Goal: Task Accomplishment & Management: Complete application form

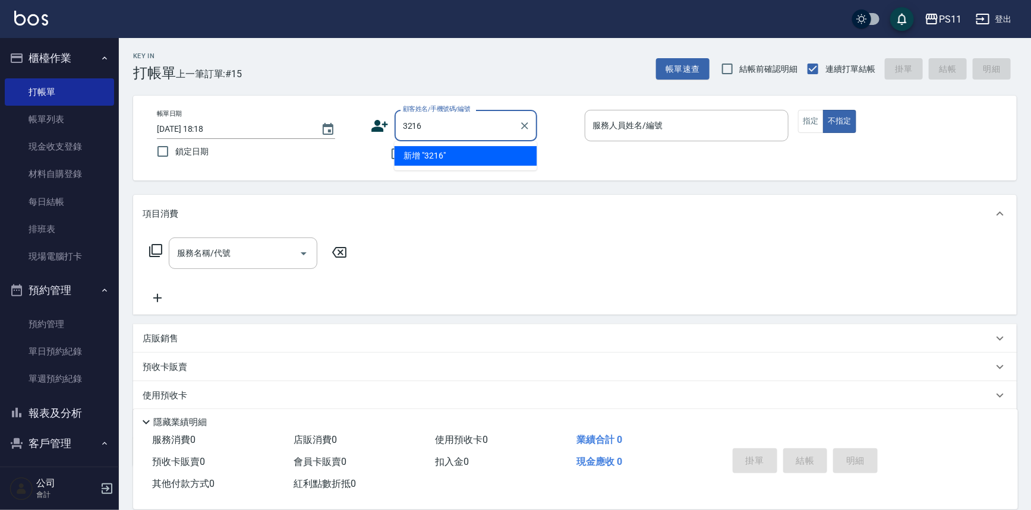
type input "3216"
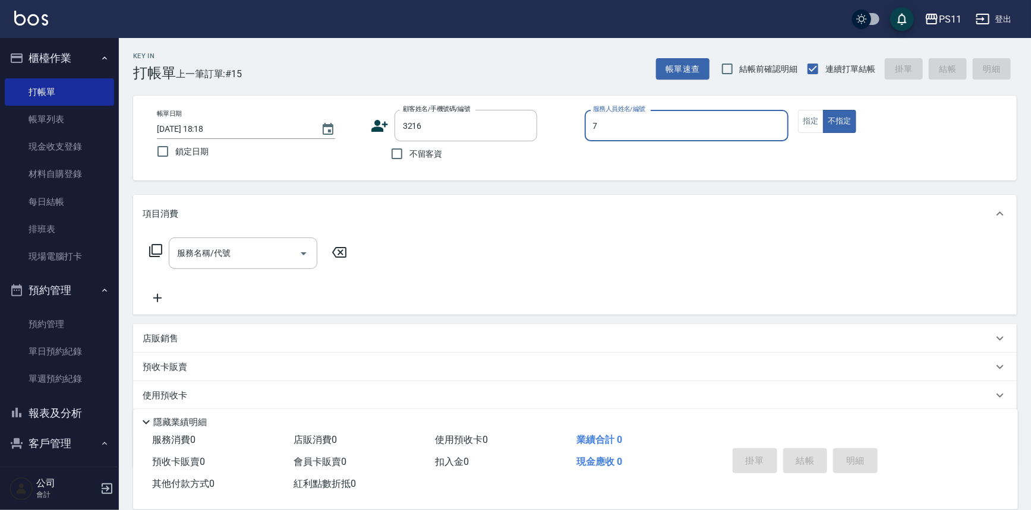
type input "陳昱如-7"
type button "false"
type input "[PERSON_NAME]/0928026497/3216"
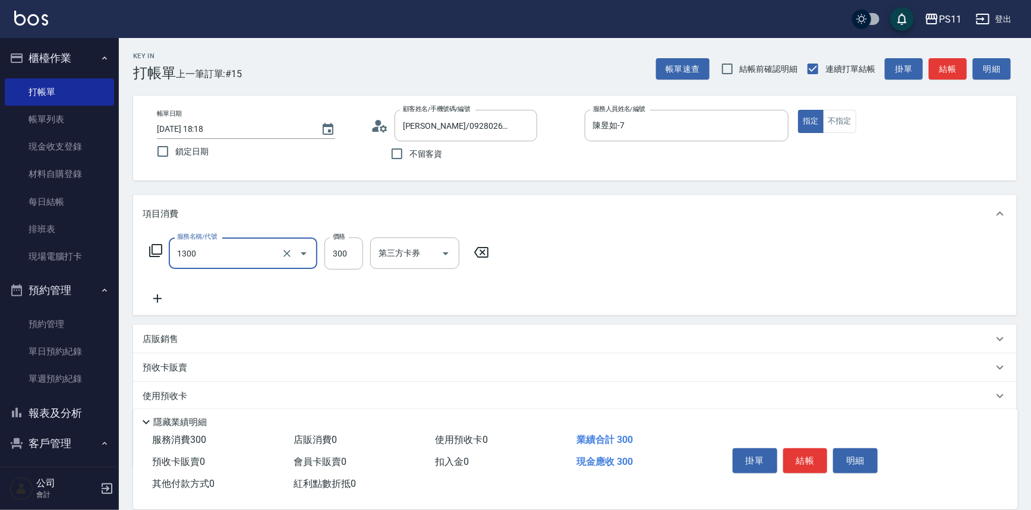
type input "洗髮300(1300)"
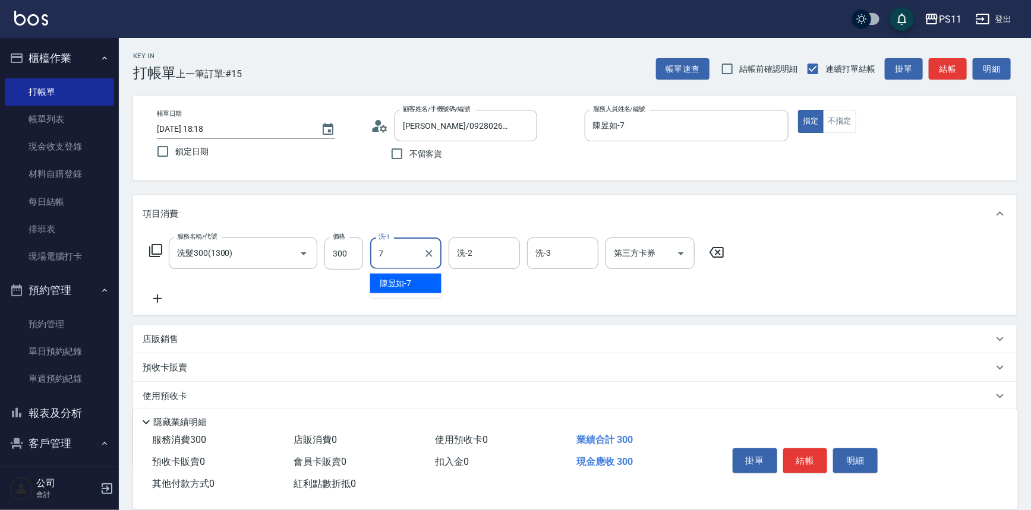
type input "陳昱如-7"
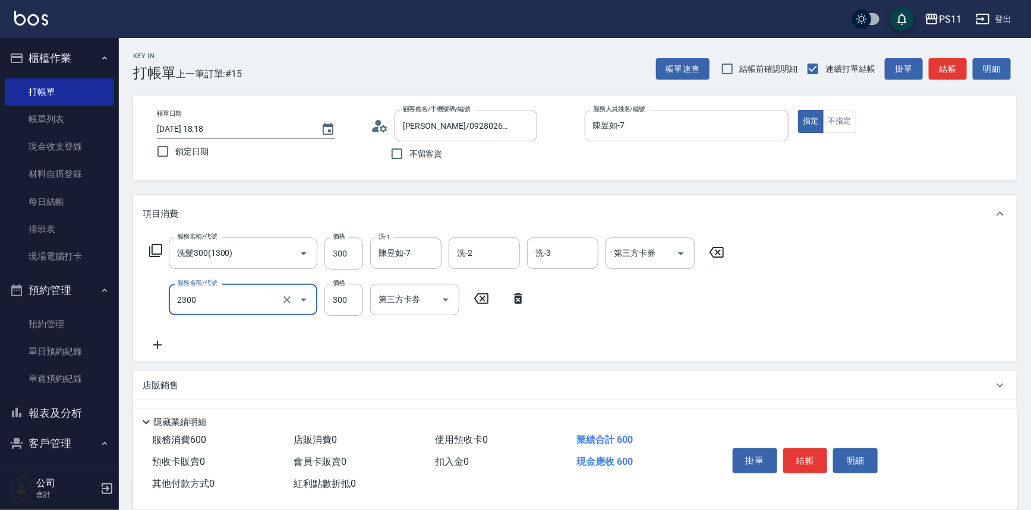
type input "剪髮(2300)"
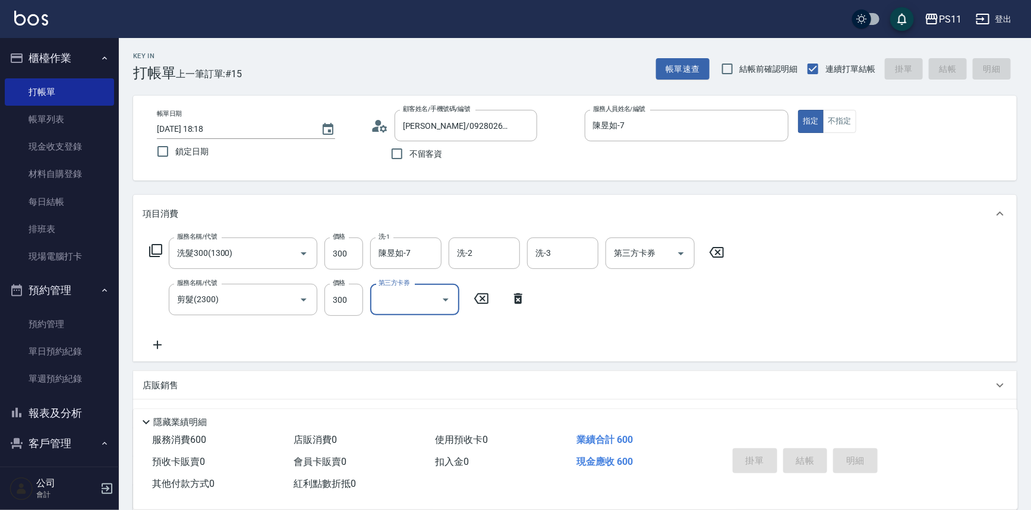
type input "[DATE] 19:38"
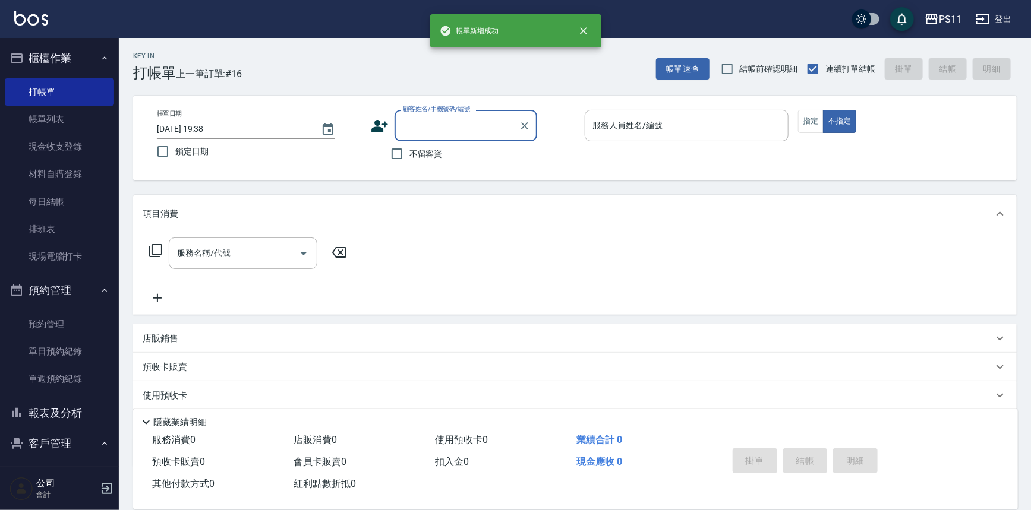
click at [77, 115] on link "帳單列表" at bounding box center [59, 119] width 109 height 27
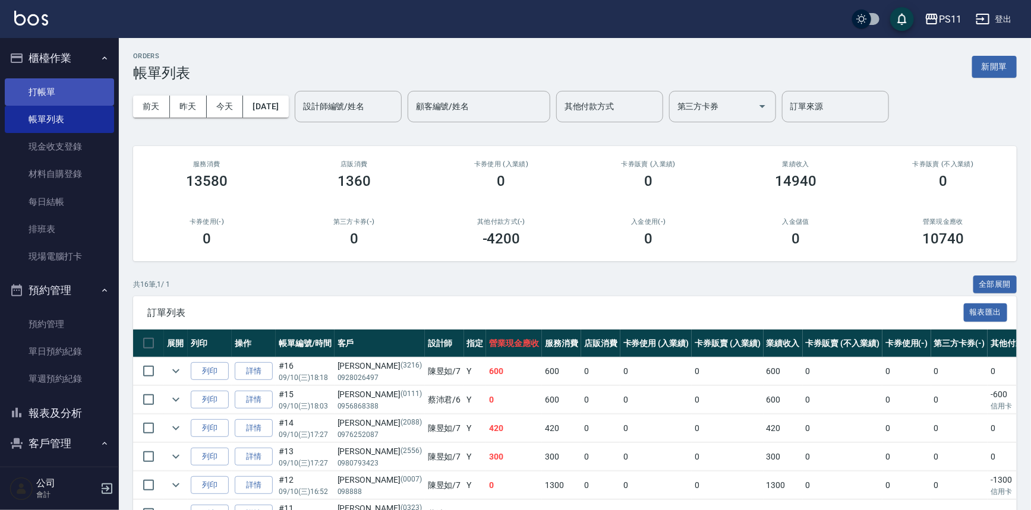
click at [65, 87] on link "打帳單" at bounding box center [59, 91] width 109 height 27
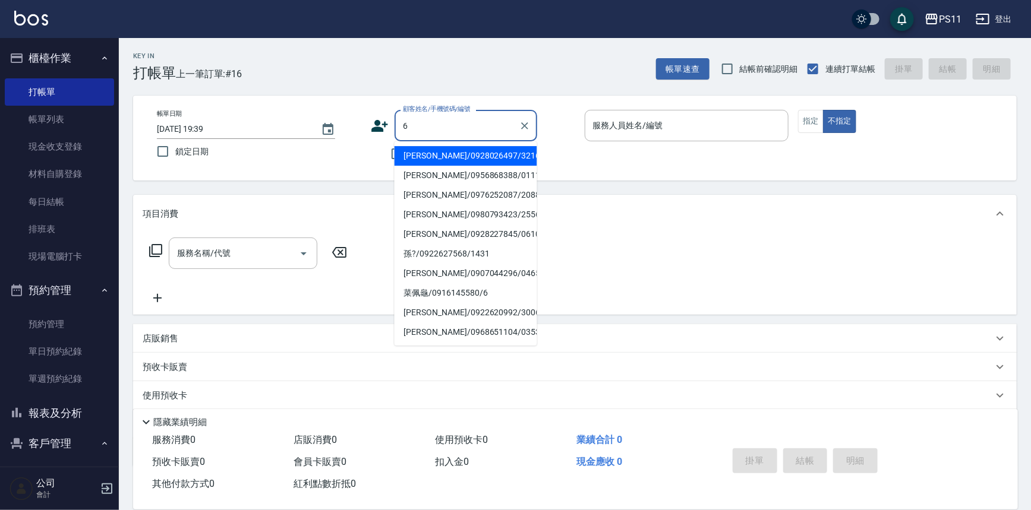
type input "[PERSON_NAME]/0928026497/3216"
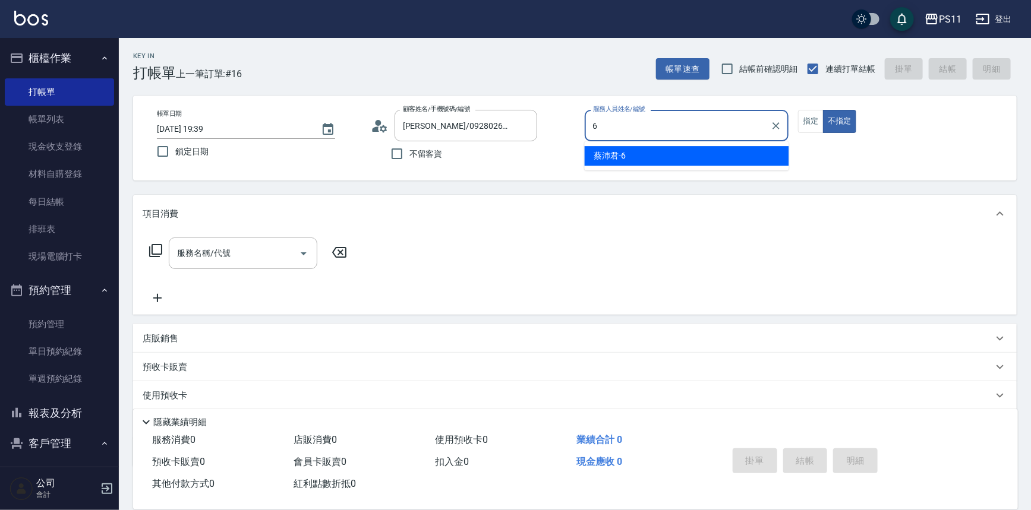
type input "[PERSON_NAME]6"
type button "false"
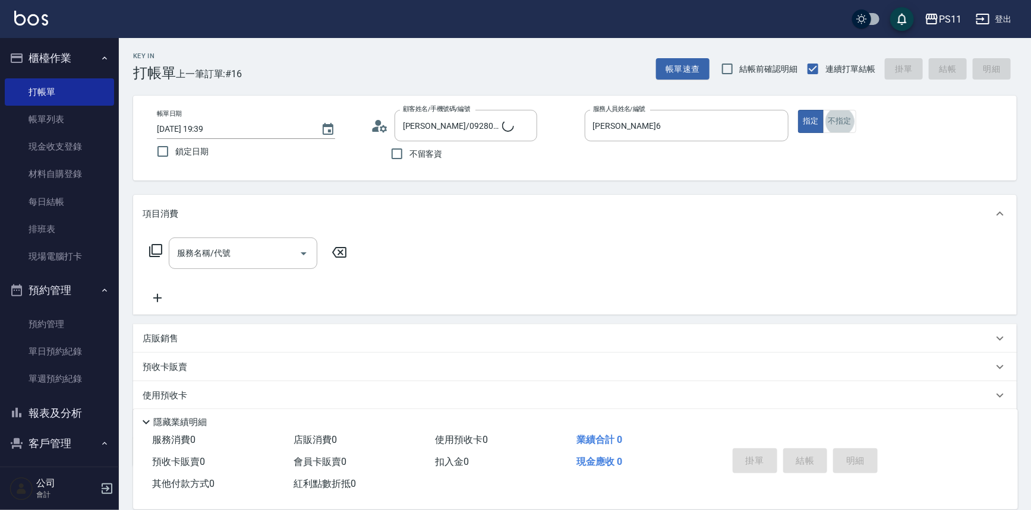
type input "菜佩龜/0916145580/6"
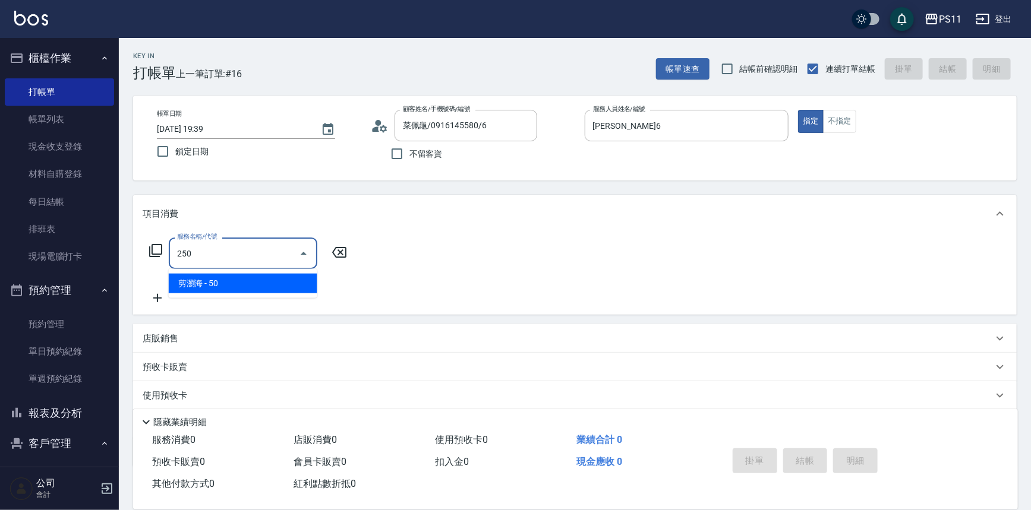
type input "剪瀏海(250)"
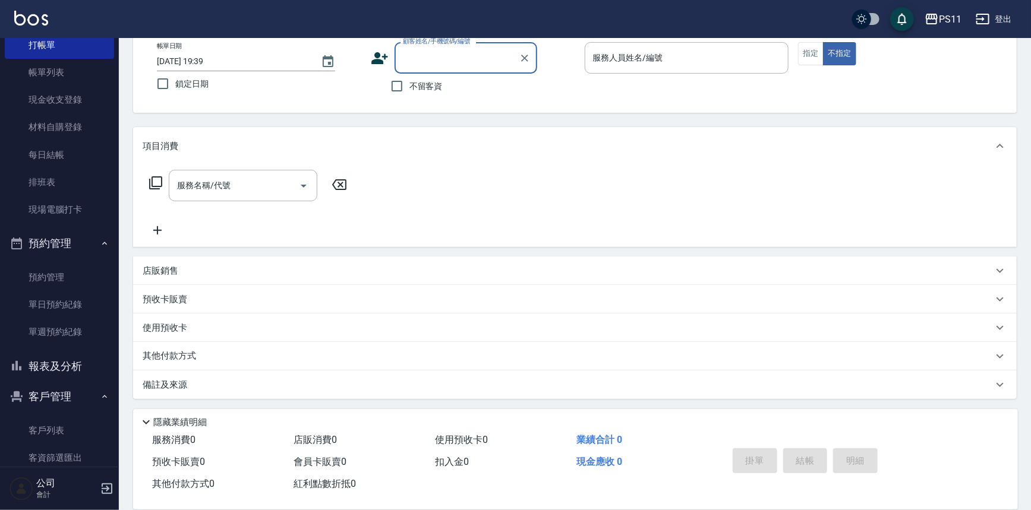
scroll to position [128, 0]
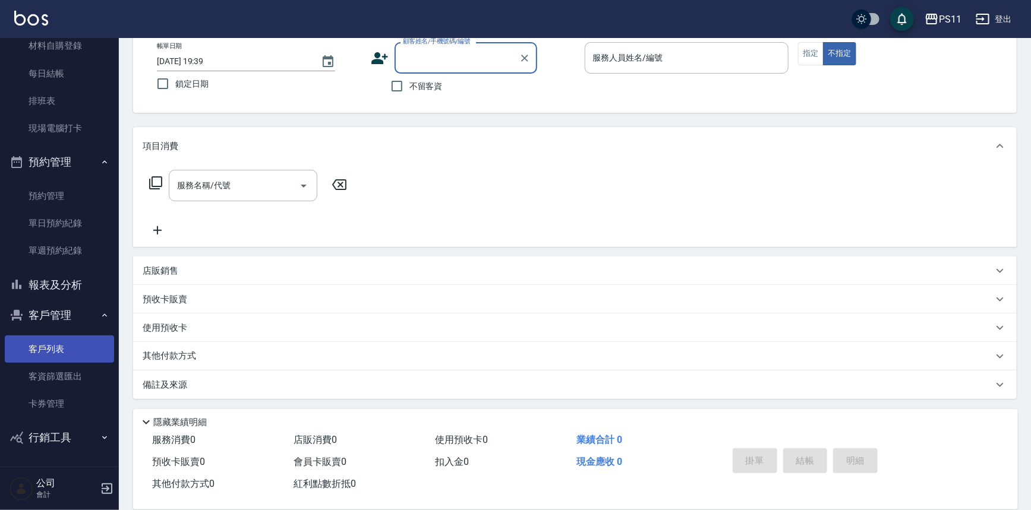
click at [83, 348] on link "客戶列表" at bounding box center [59, 349] width 109 height 27
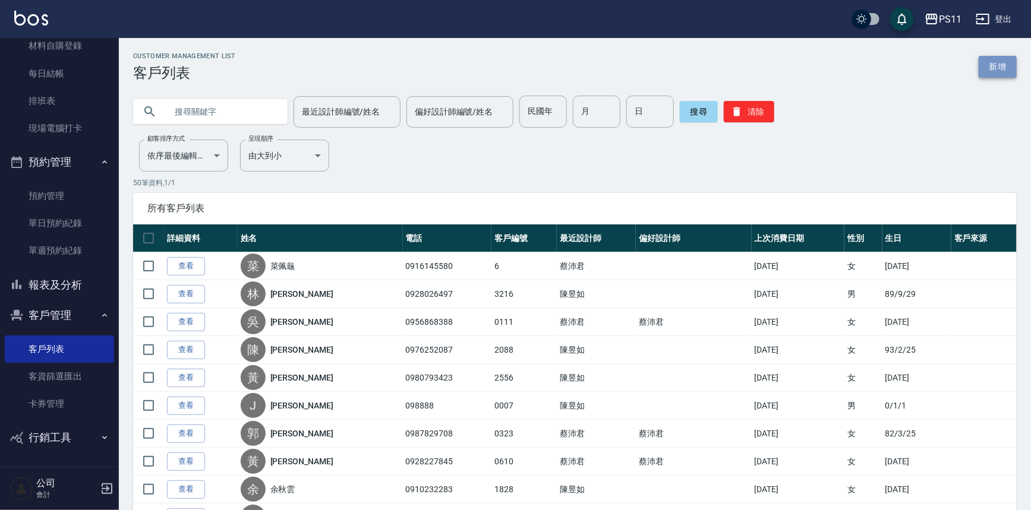
click at [990, 63] on link "新增" at bounding box center [997, 67] width 38 height 22
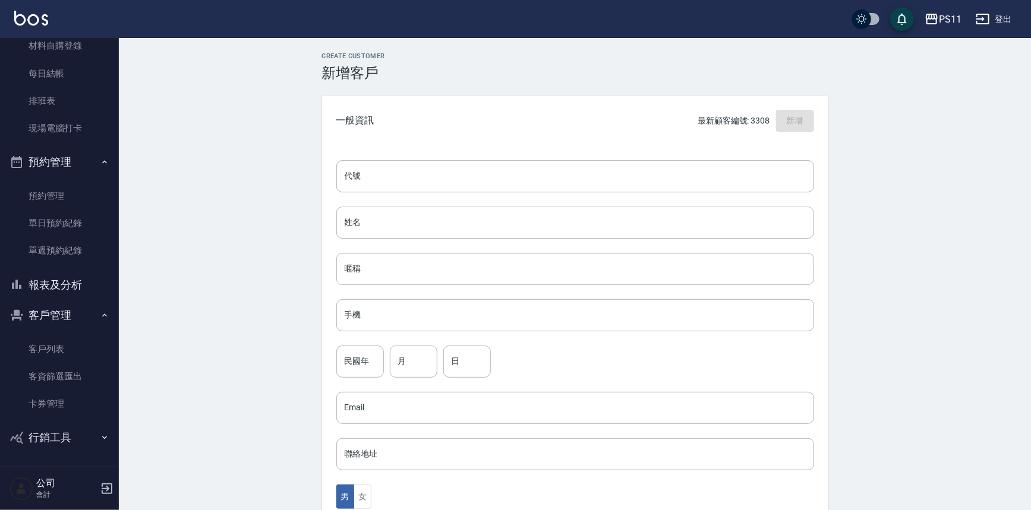
drag, startPoint x: 415, startPoint y: 168, endPoint x: 493, endPoint y: 155, distance: 79.4
click at [415, 168] on input "代號" at bounding box center [575, 176] width 478 height 32
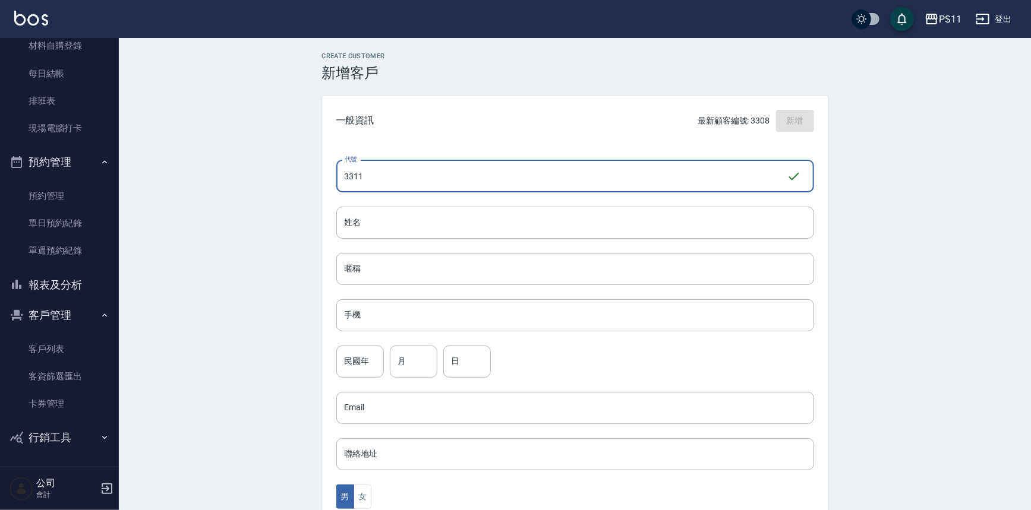
type input "3311"
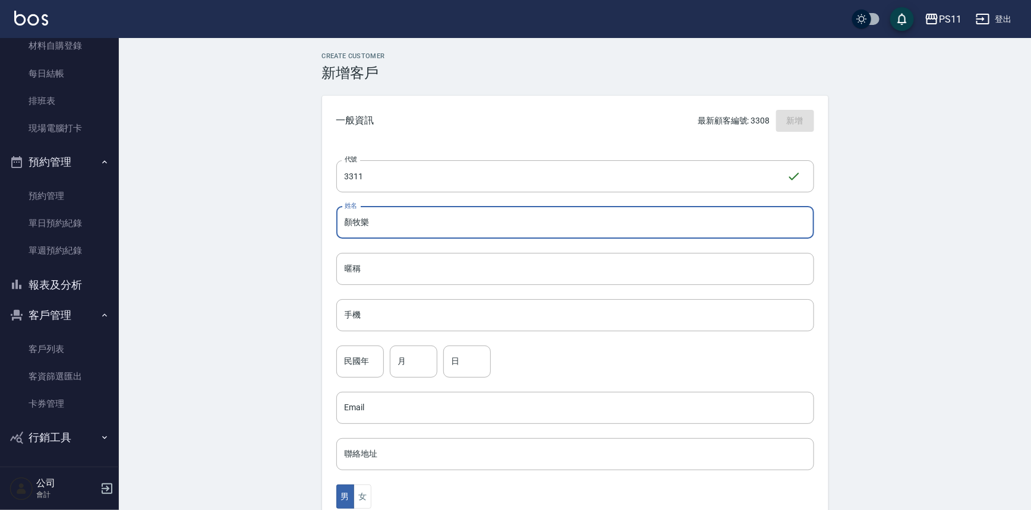
type input "顏牧樂"
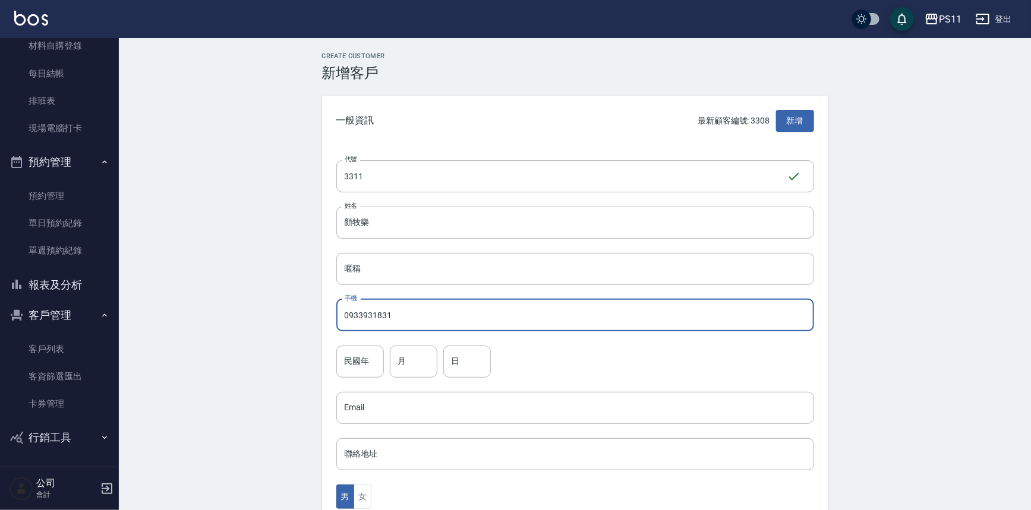
type input "0933931831"
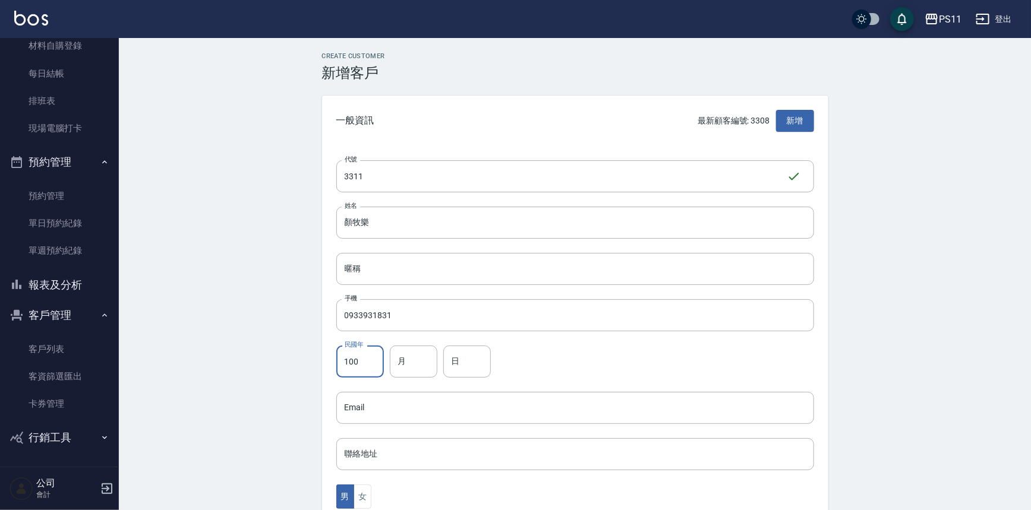
type input "100"
type input "12"
type input "17"
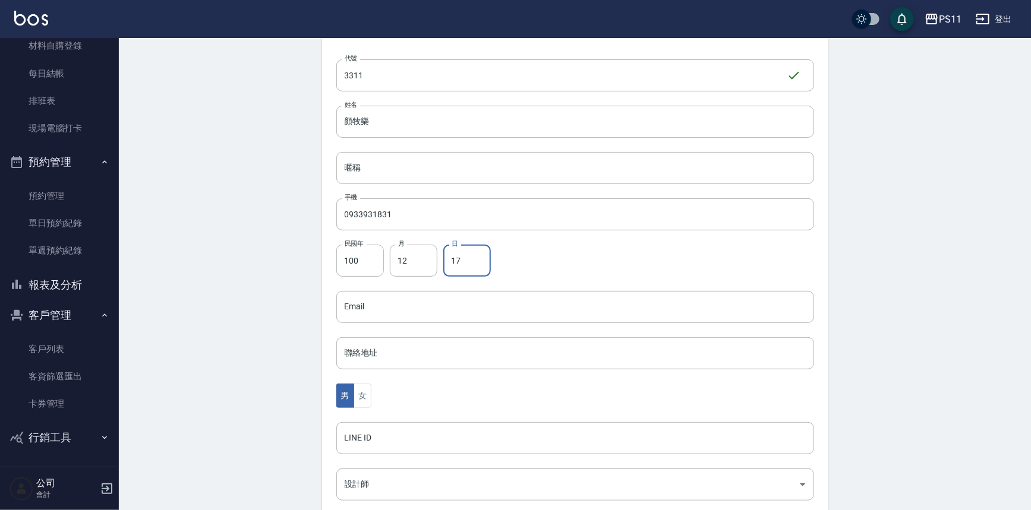
scroll to position [262, 0]
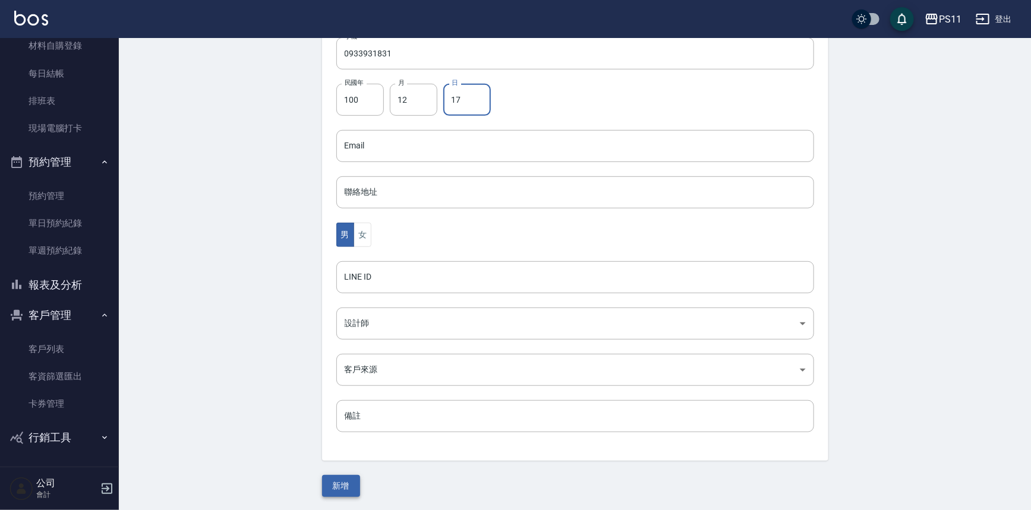
click at [348, 486] on button "新增" at bounding box center [341, 486] width 38 height 22
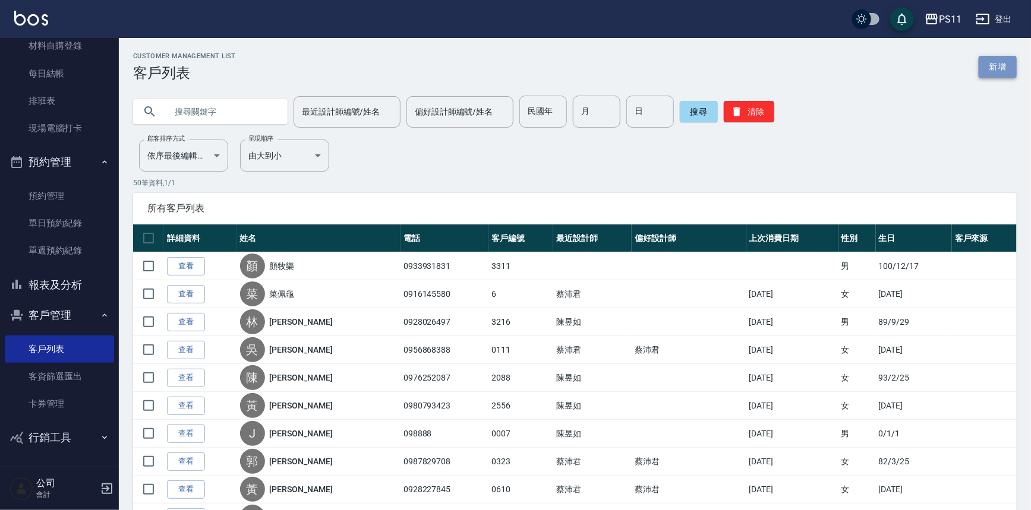
click at [1000, 74] on link "新增" at bounding box center [997, 67] width 38 height 22
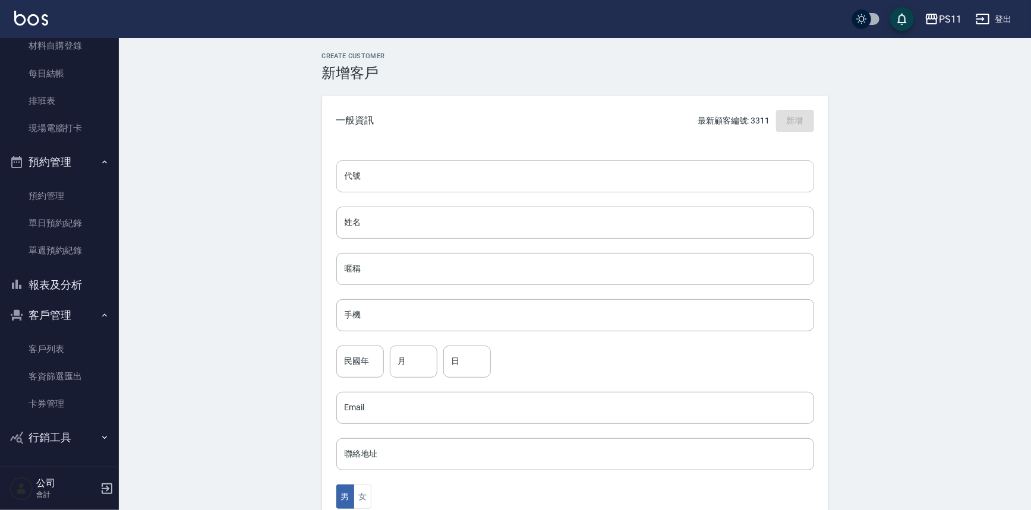
click at [555, 187] on input "代號" at bounding box center [575, 176] width 478 height 32
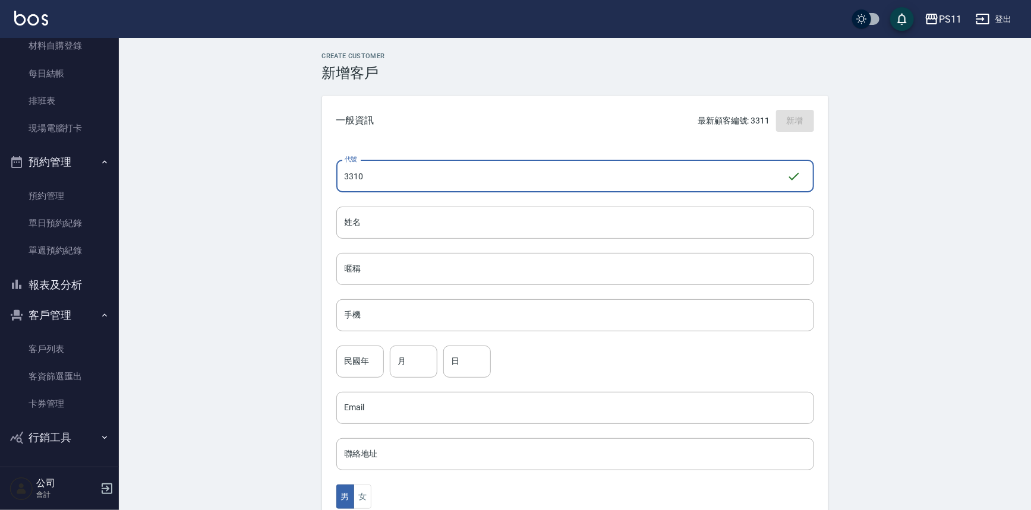
type input "3310"
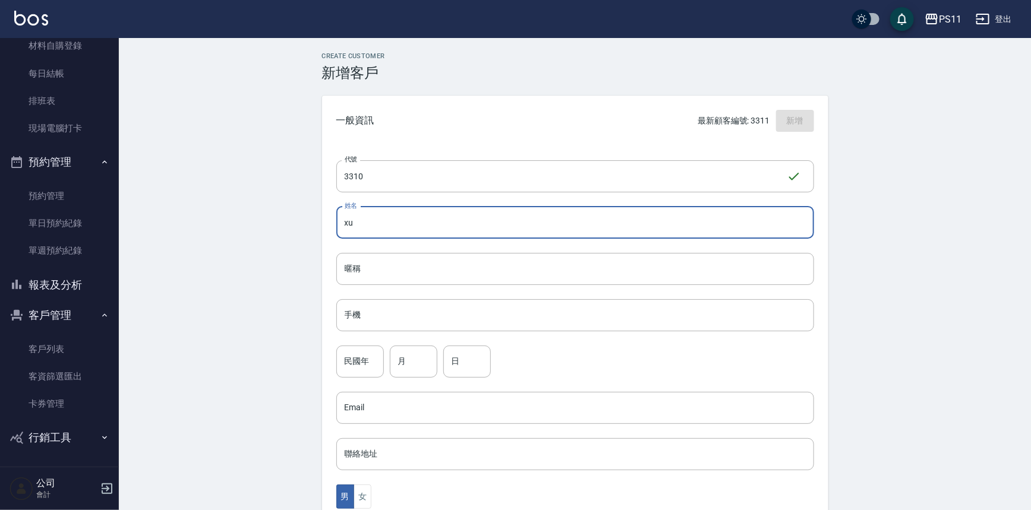
type input "x"
type input "[PERSON_NAME]"
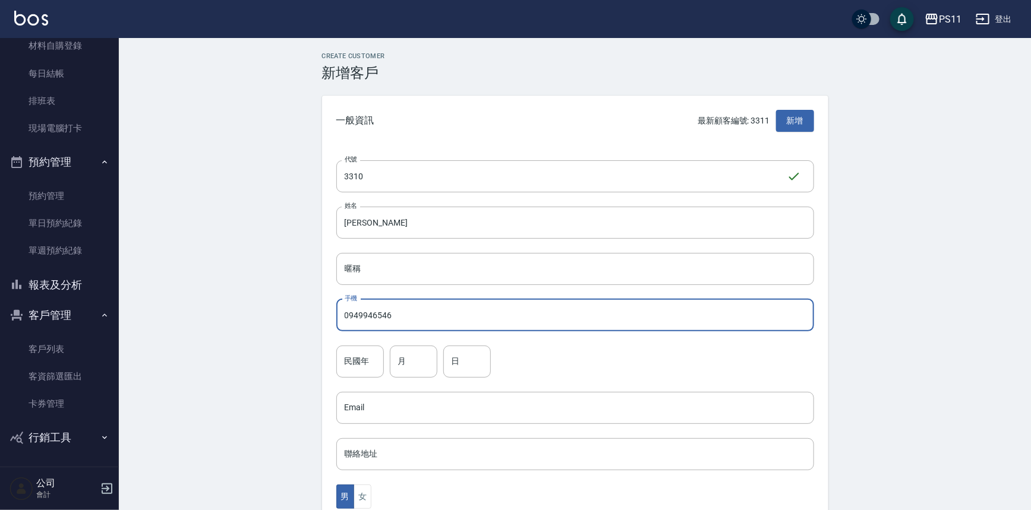
click at [359, 315] on input "0949946546" at bounding box center [575, 315] width 478 height 32
type input "0919946546"
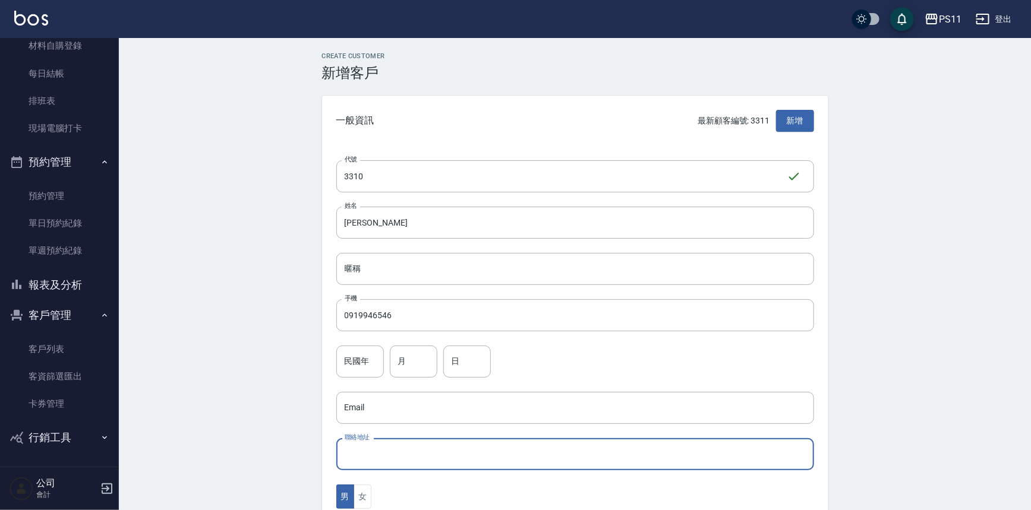
type button "[DEMOGRAPHIC_DATA]"
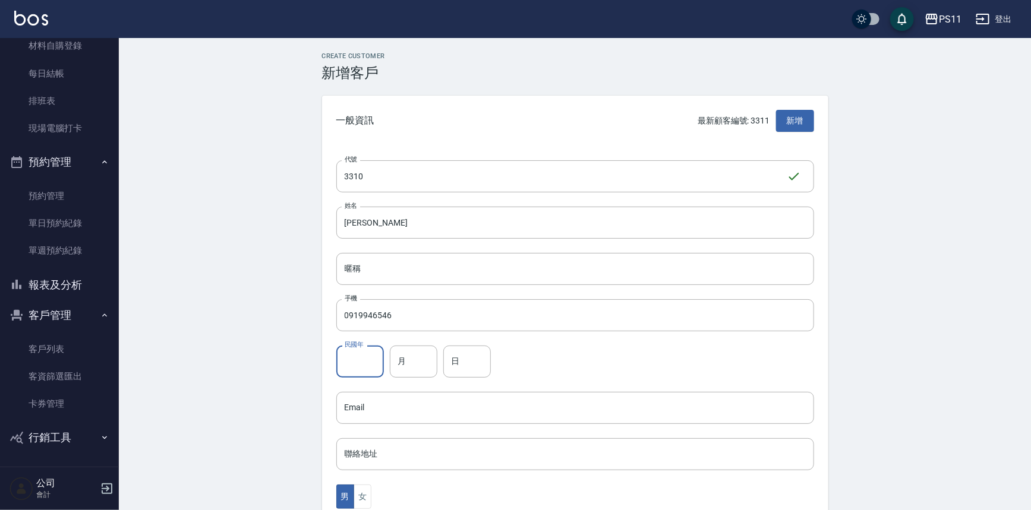
click at [342, 362] on input "民國年" at bounding box center [360, 362] width 48 height 32
type input "76"
type input "8"
type input "31"
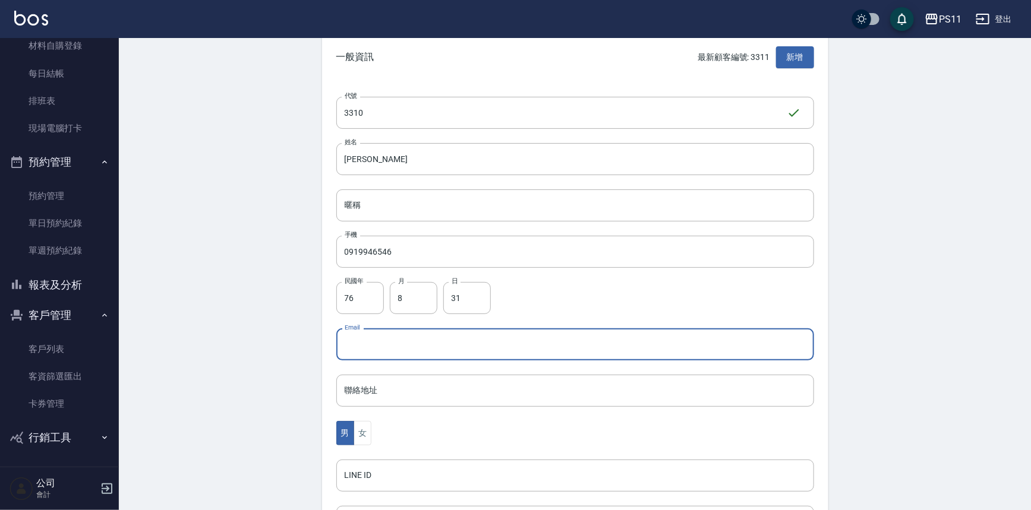
scroll to position [262, 0]
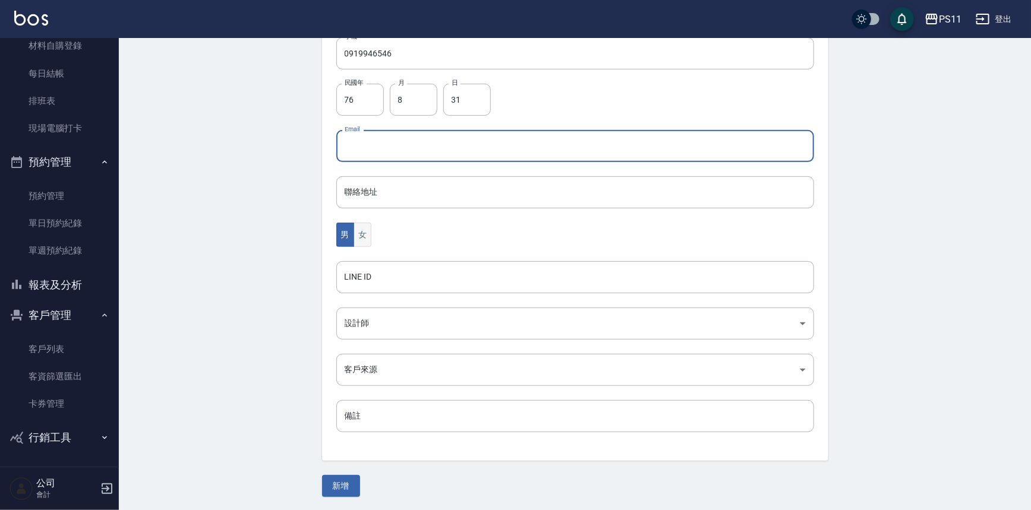
click at [366, 235] on button "女" at bounding box center [362, 235] width 18 height 24
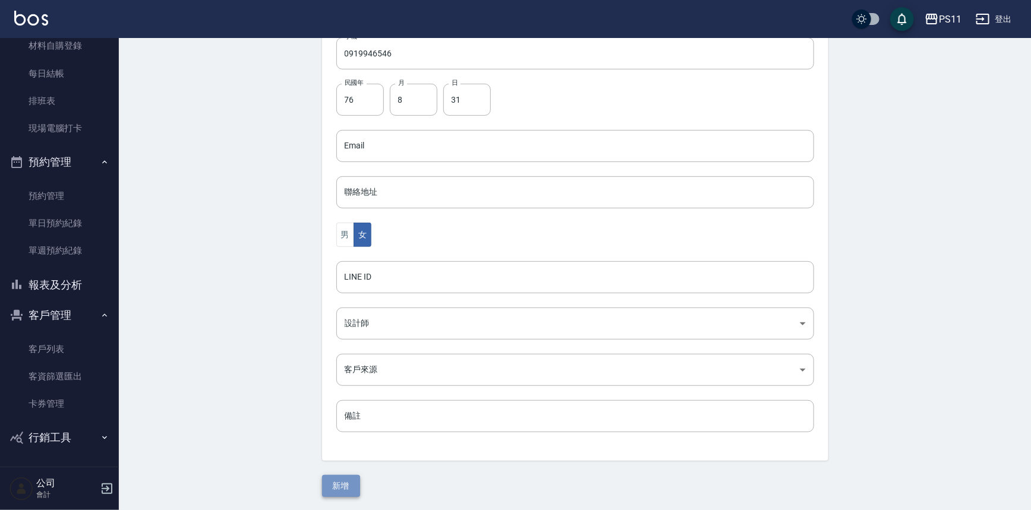
click at [340, 482] on button "新增" at bounding box center [341, 486] width 38 height 22
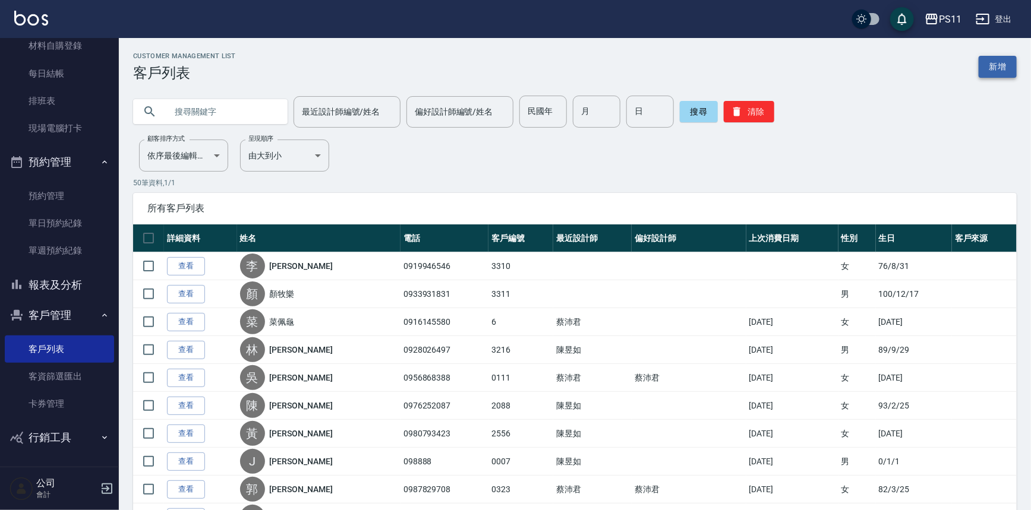
click at [989, 64] on link "新增" at bounding box center [997, 67] width 38 height 22
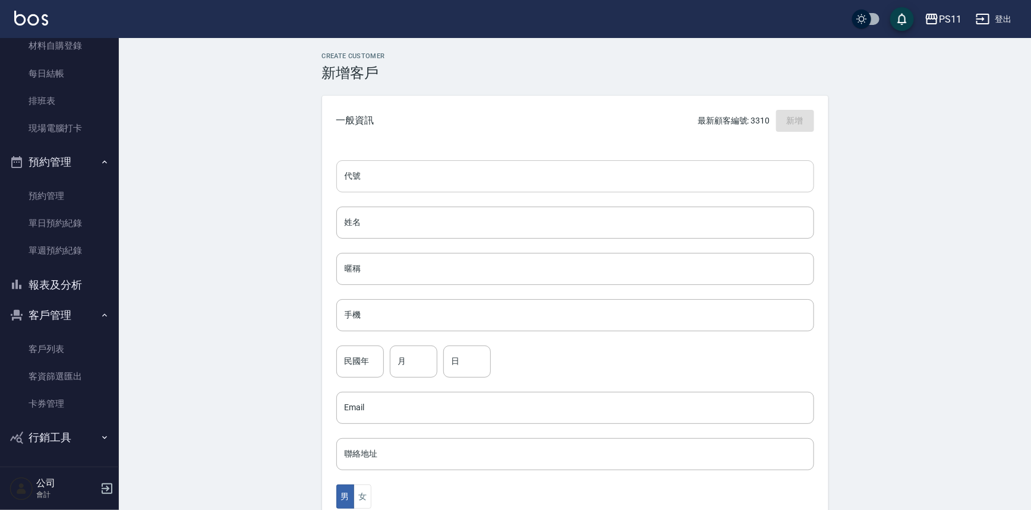
click at [631, 168] on input "代號" at bounding box center [575, 176] width 478 height 32
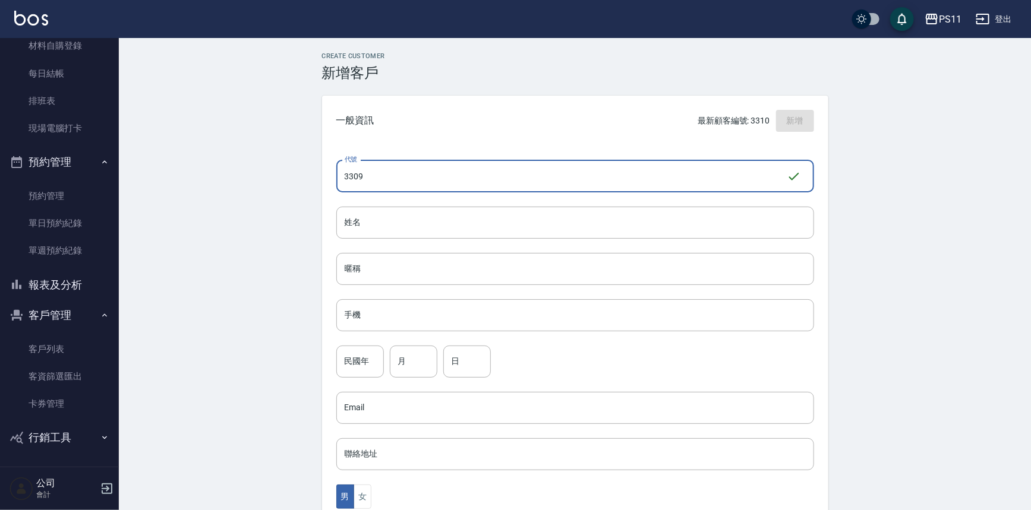
type input "3309"
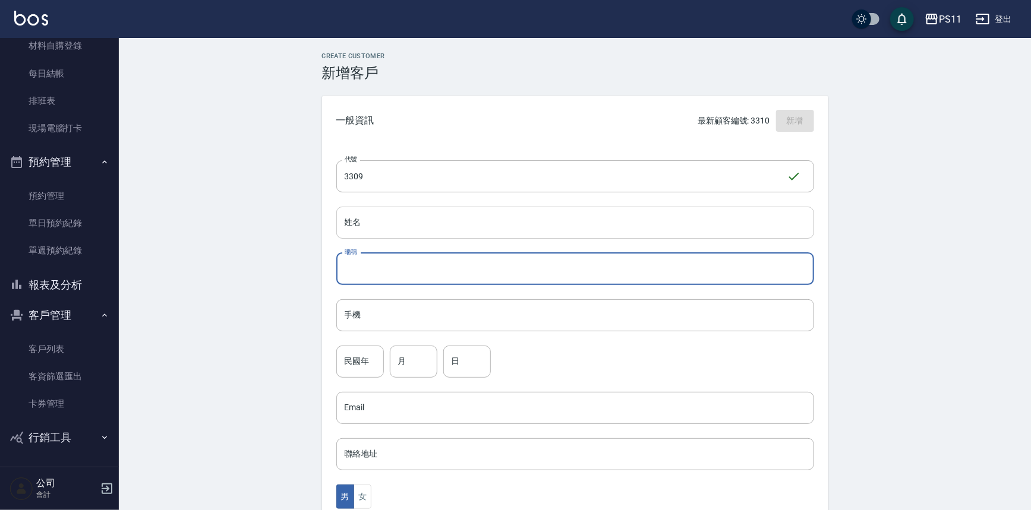
drag, startPoint x: 589, startPoint y: 232, endPoint x: 598, endPoint y: 230, distance: 8.6
click at [593, 231] on input "姓名" at bounding box center [575, 223] width 478 height 32
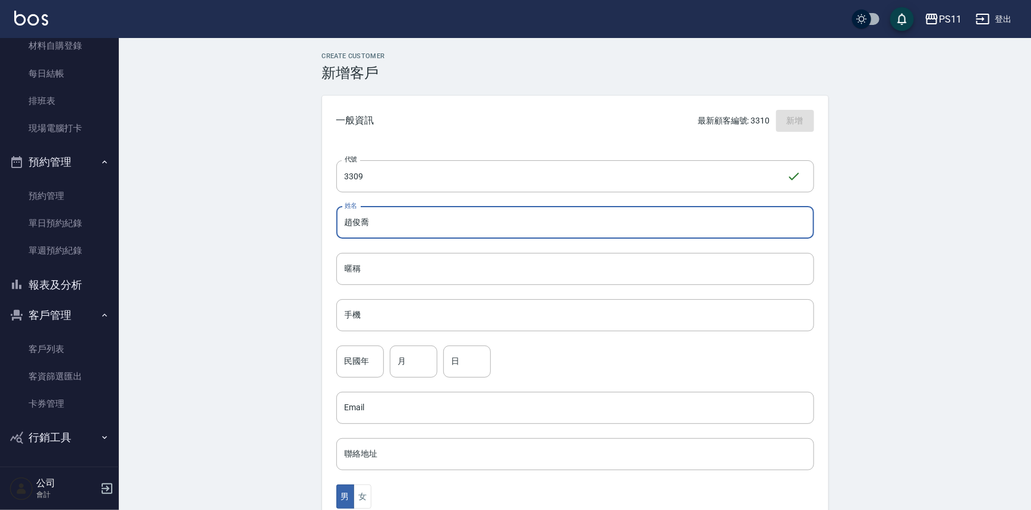
type input "趙俊喬"
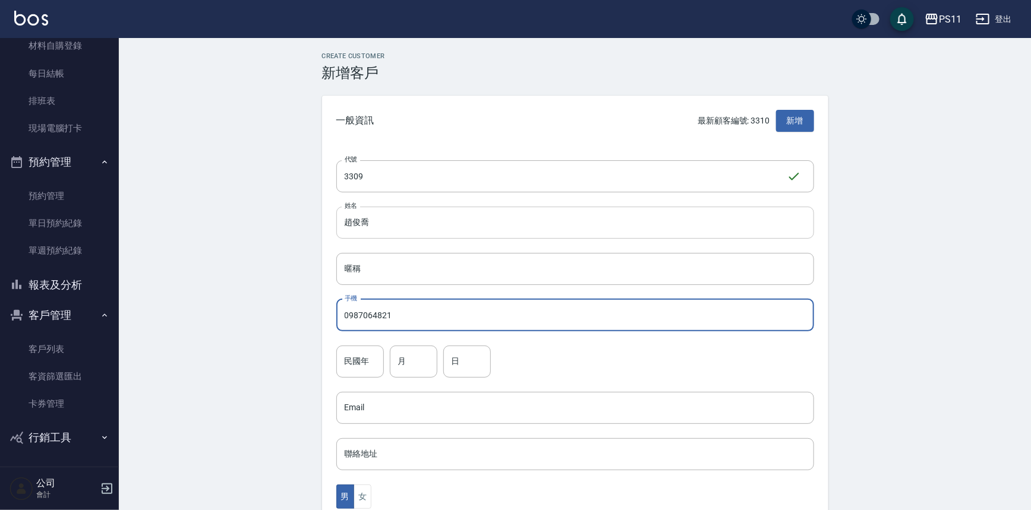
type input "0987064821"
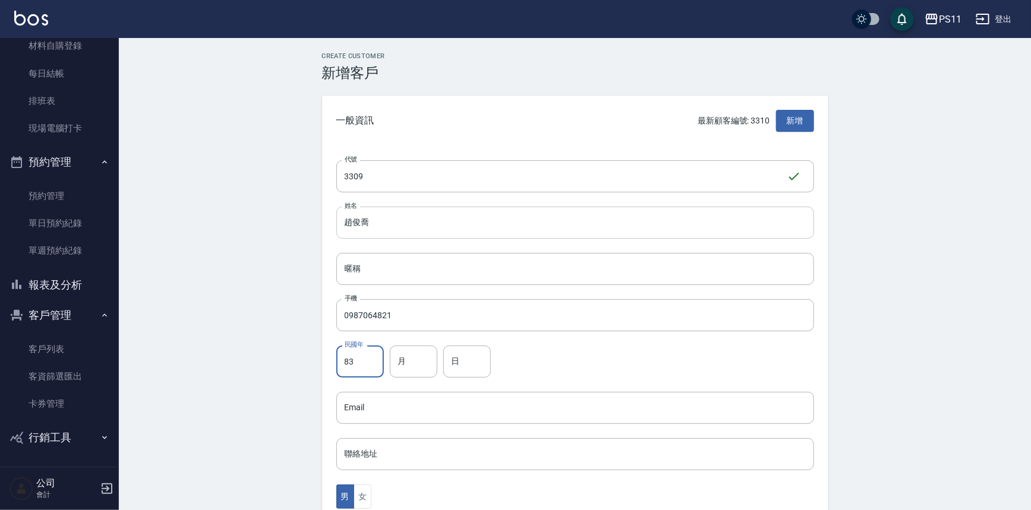
type input "83"
type input "5"
type input "20"
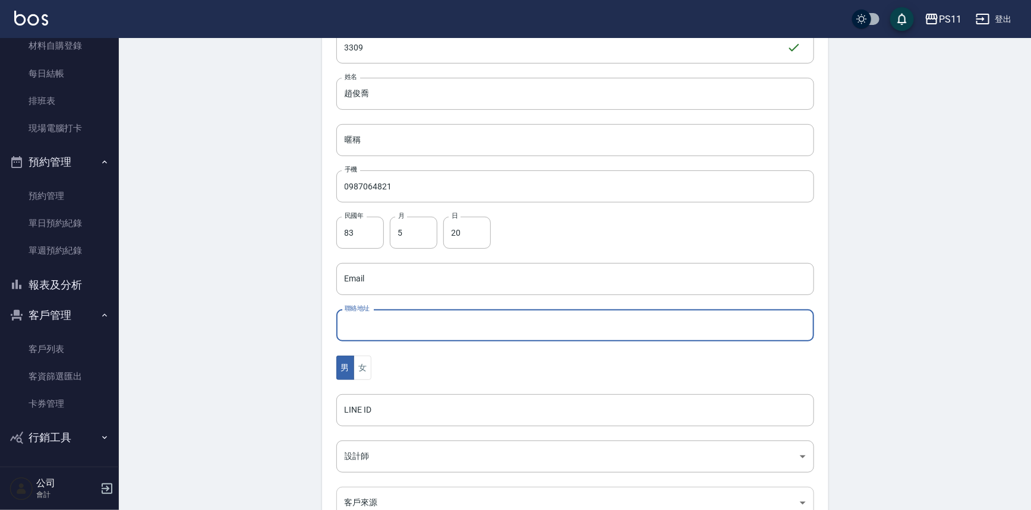
scroll to position [262, 0]
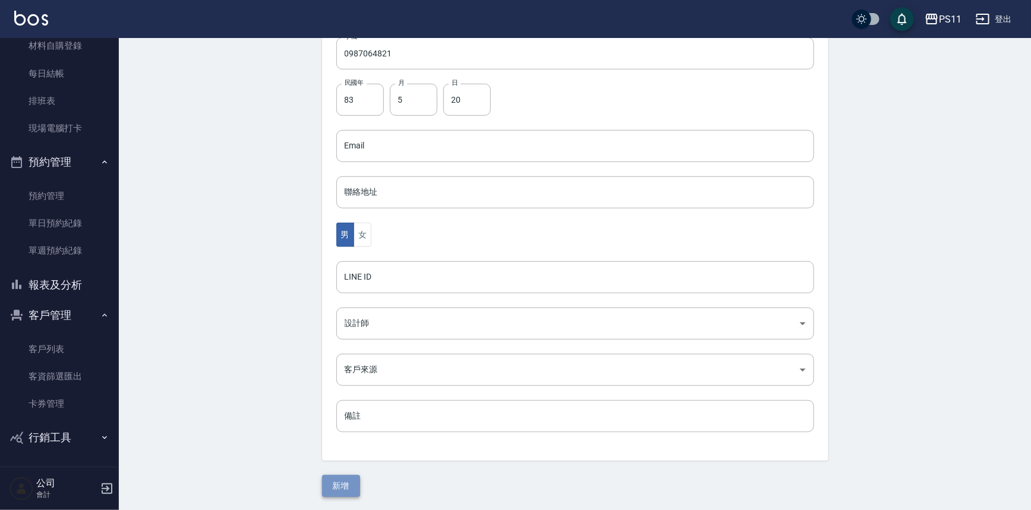
click at [336, 478] on button "新增" at bounding box center [341, 486] width 38 height 22
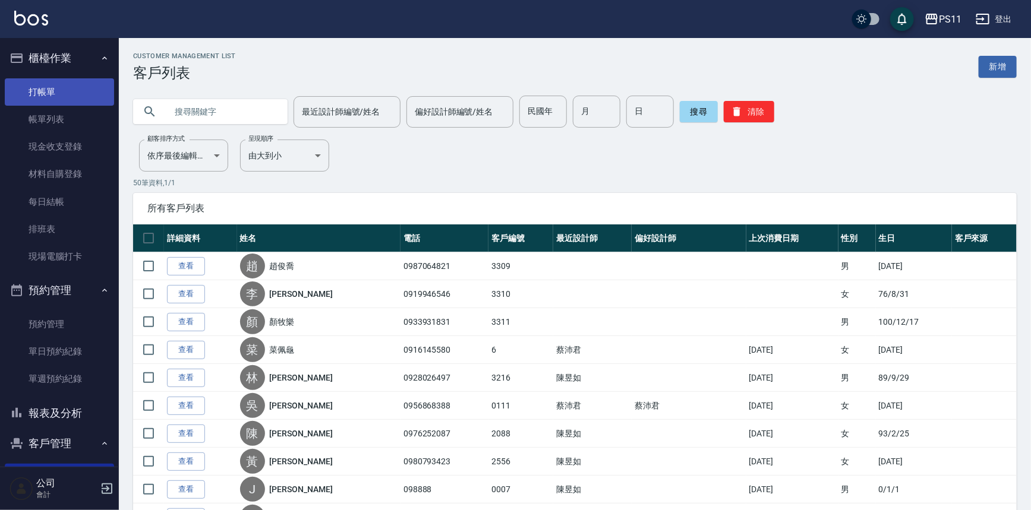
click at [73, 97] on link "打帳單" at bounding box center [59, 91] width 109 height 27
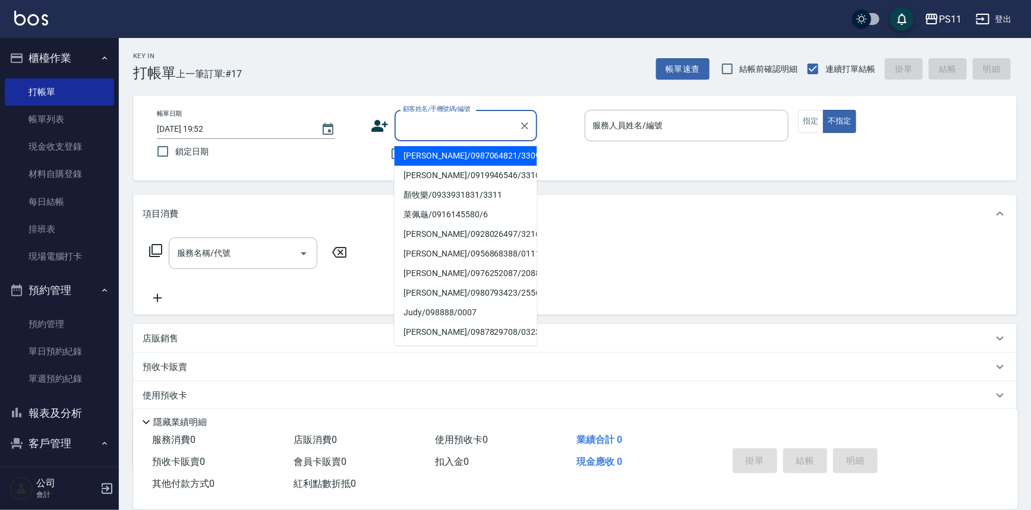
click at [460, 123] on input "顧客姓名/手機號碼/編號" at bounding box center [457, 125] width 114 height 21
click at [448, 159] on li "[PERSON_NAME]/0987064821/3309" at bounding box center [465, 156] width 143 height 20
type input "[PERSON_NAME]/0987064821/3309"
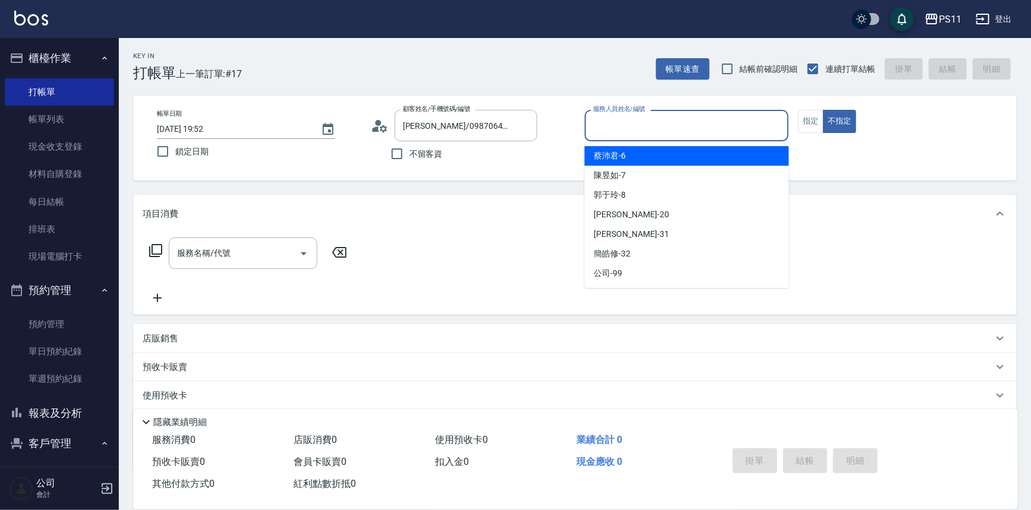
click at [683, 121] on input "服務人員姓名/編號" at bounding box center [687, 125] width 194 height 21
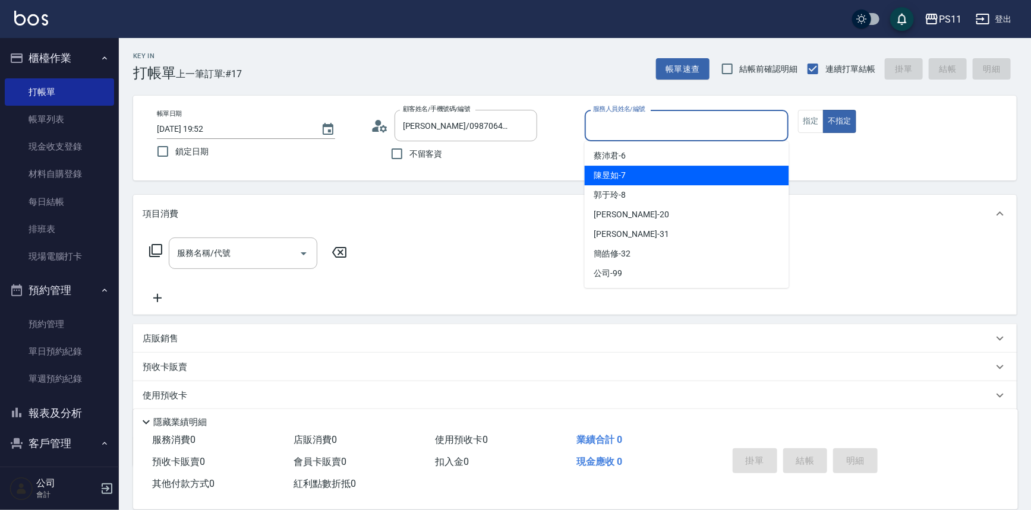
click at [677, 178] on div "陳昱如 -7" at bounding box center [687, 176] width 204 height 20
type input "陳昱如-7"
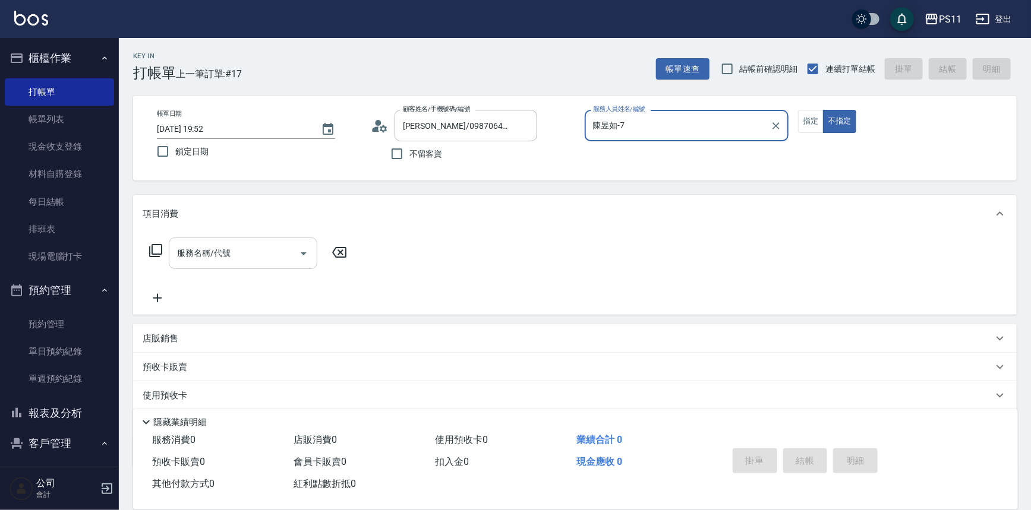
click at [304, 250] on icon "Open" at bounding box center [303, 254] width 14 height 14
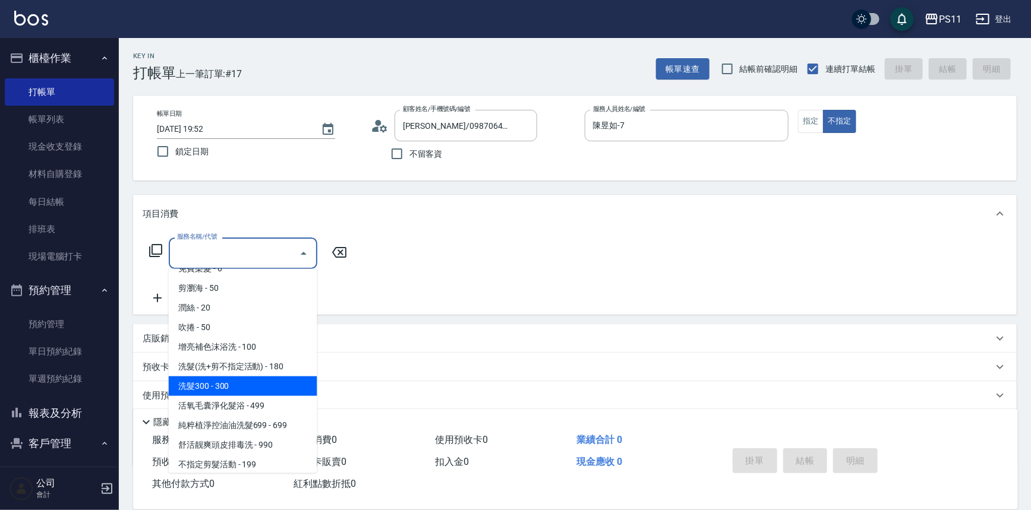
scroll to position [53, 0]
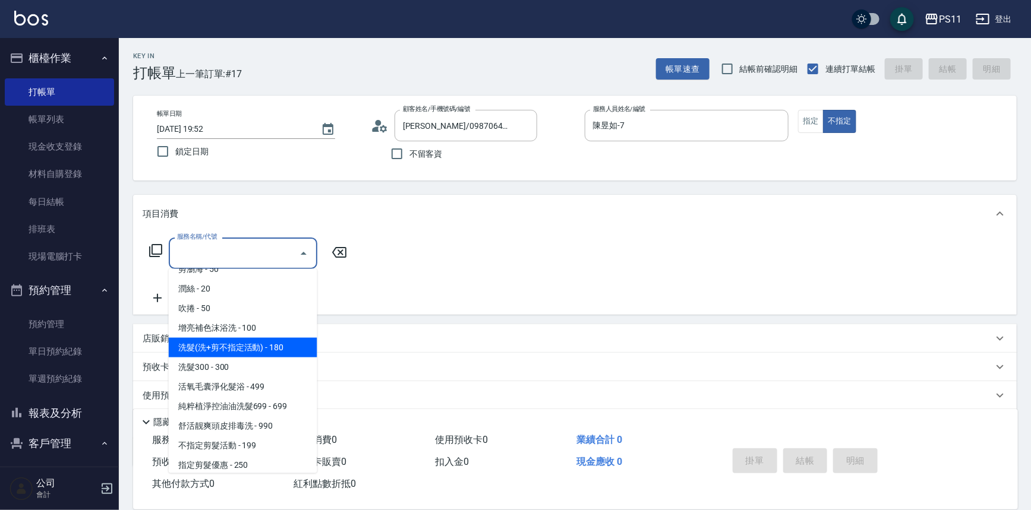
click at [274, 349] on span "洗髮(洗+剪不指定活動) - 180" at bounding box center [243, 348] width 149 height 20
type input "洗髮(洗+剪不指定活動)(1180)"
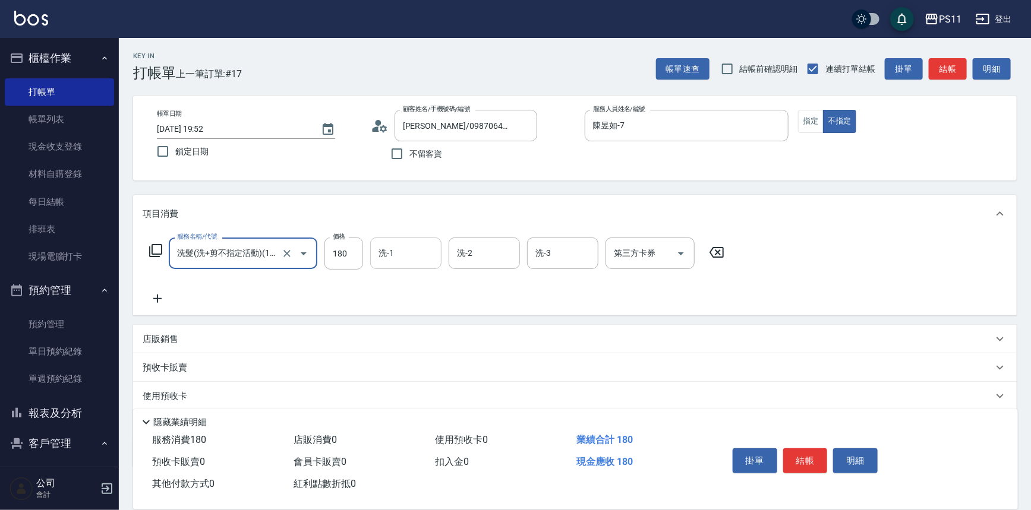
click at [403, 247] on input "洗-1" at bounding box center [405, 253] width 61 height 21
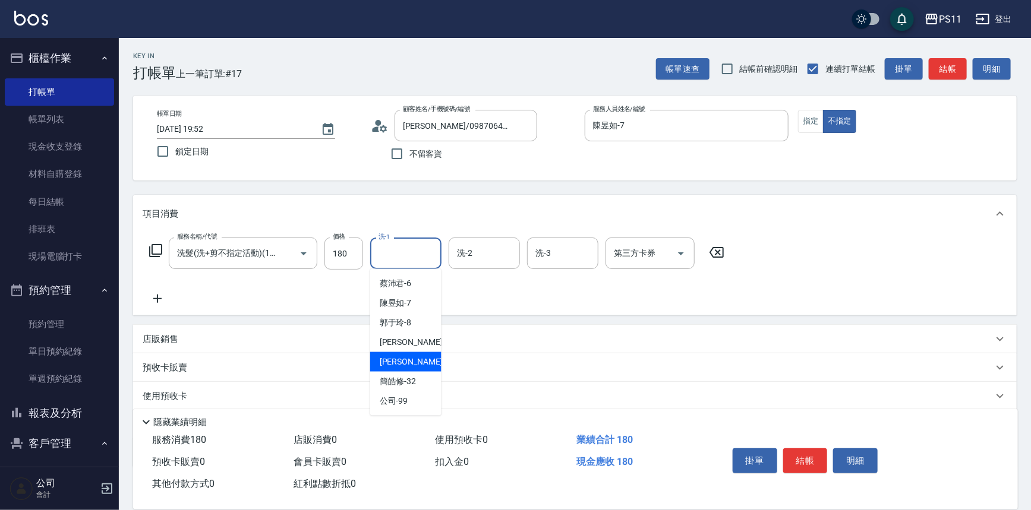
drag, startPoint x: 410, startPoint y: 356, endPoint x: 393, endPoint y: 356, distance: 17.2
click at [410, 356] on span "[PERSON_NAME]-31" at bounding box center [417, 362] width 75 height 12
type input "[PERSON_NAME]-31"
click at [154, 296] on icon at bounding box center [158, 299] width 30 height 14
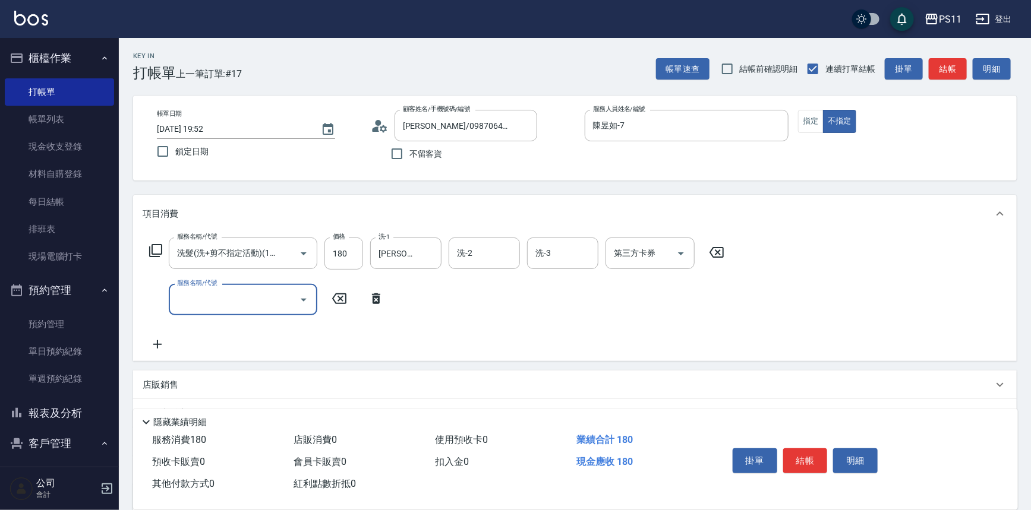
scroll to position [0, 0]
click at [307, 298] on icon "Open" at bounding box center [303, 300] width 14 height 14
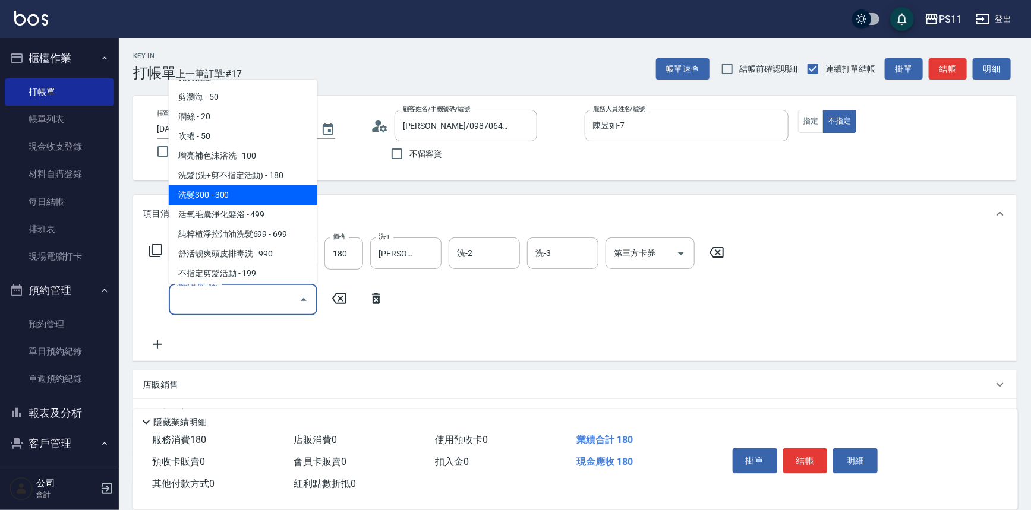
scroll to position [108, 0]
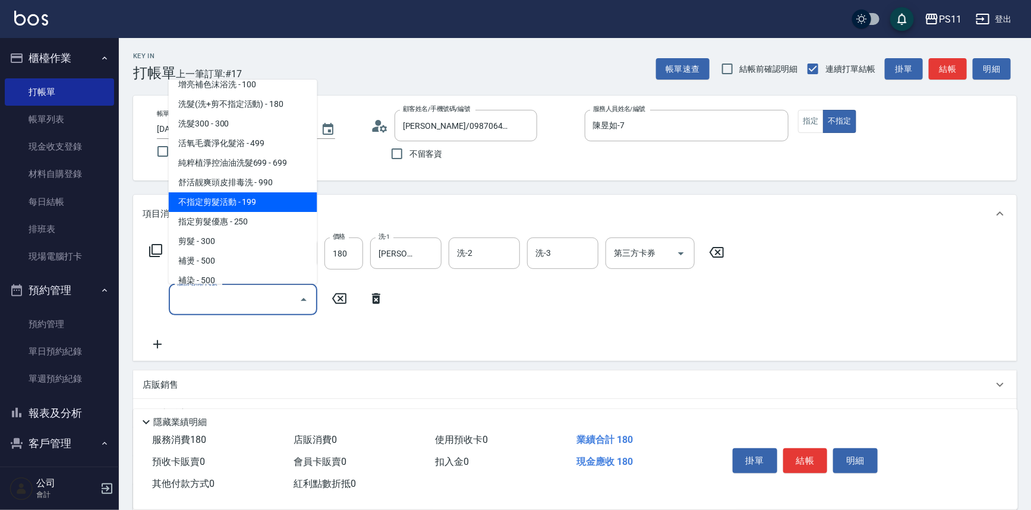
click at [274, 202] on span "不指定剪髮活動 - 199" at bounding box center [243, 202] width 149 height 20
type input "不指定剪髮活動(2199)"
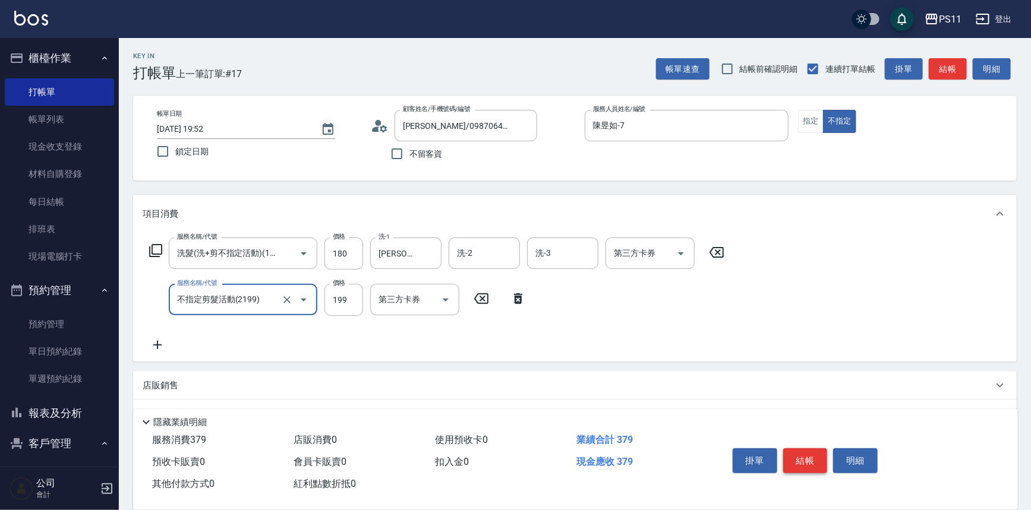
click at [802, 448] on button "結帳" at bounding box center [805, 460] width 45 height 25
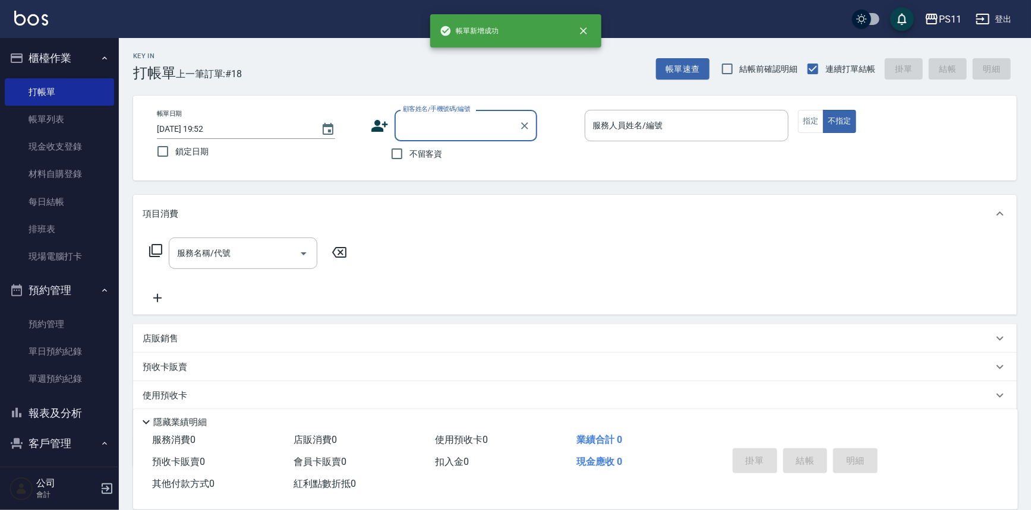
click at [466, 135] on input "顧客姓名/手機號碼/編號" at bounding box center [457, 125] width 114 height 21
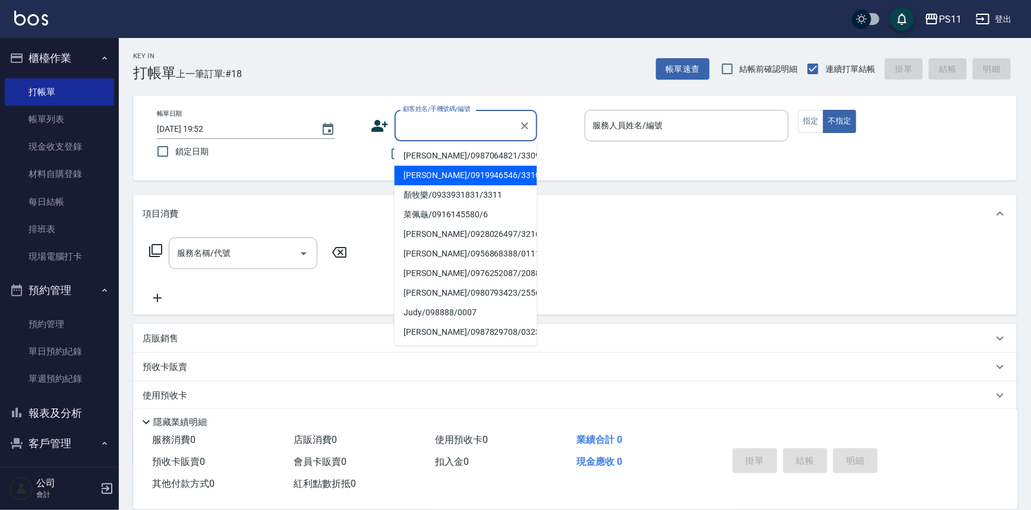
click at [466, 173] on li "[PERSON_NAME]/0919946546/3310" at bounding box center [465, 176] width 143 height 20
type input "[PERSON_NAME]/0919946546/3310"
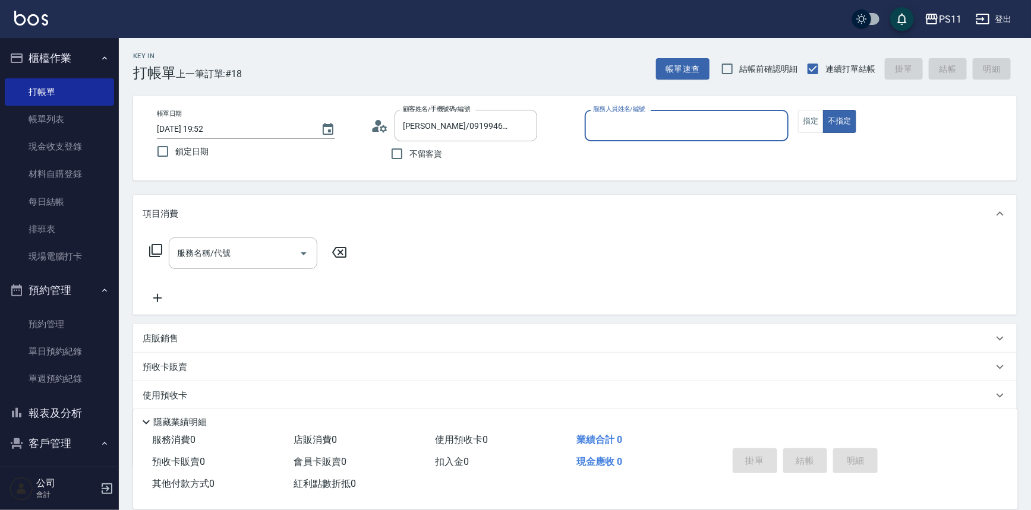
click at [719, 135] on input "服務人員姓名/編號" at bounding box center [687, 125] width 194 height 21
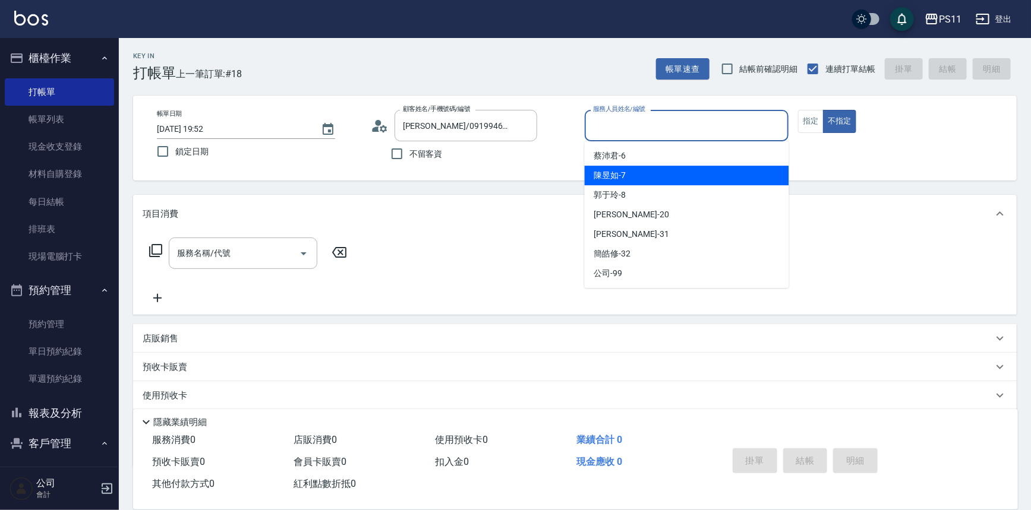
click at [683, 179] on div "陳昱如 -7" at bounding box center [687, 176] width 204 height 20
type input "陳昱如-7"
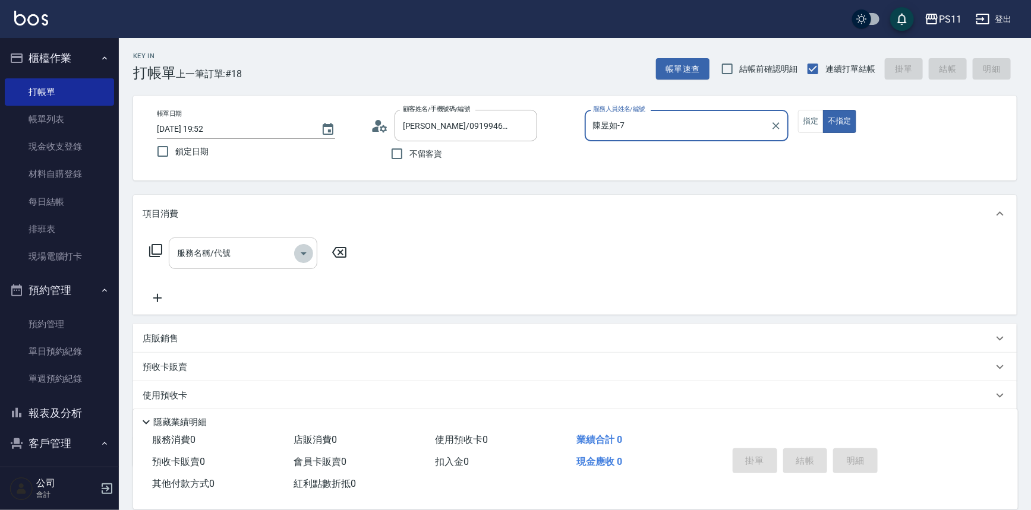
click at [303, 254] on icon "Open" at bounding box center [304, 253] width 6 height 3
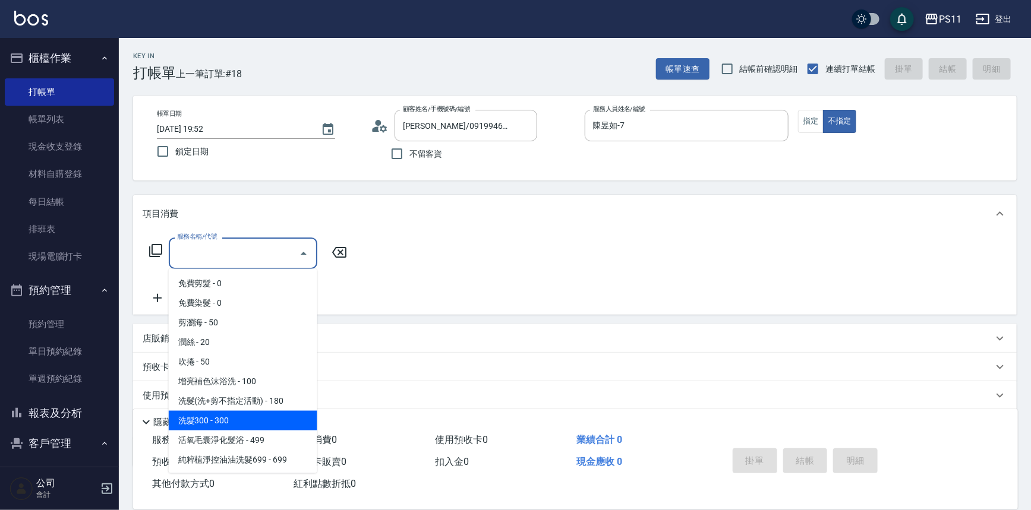
click at [266, 424] on span "洗髮300 - 300" at bounding box center [243, 421] width 149 height 20
type input "洗髮300(1300)"
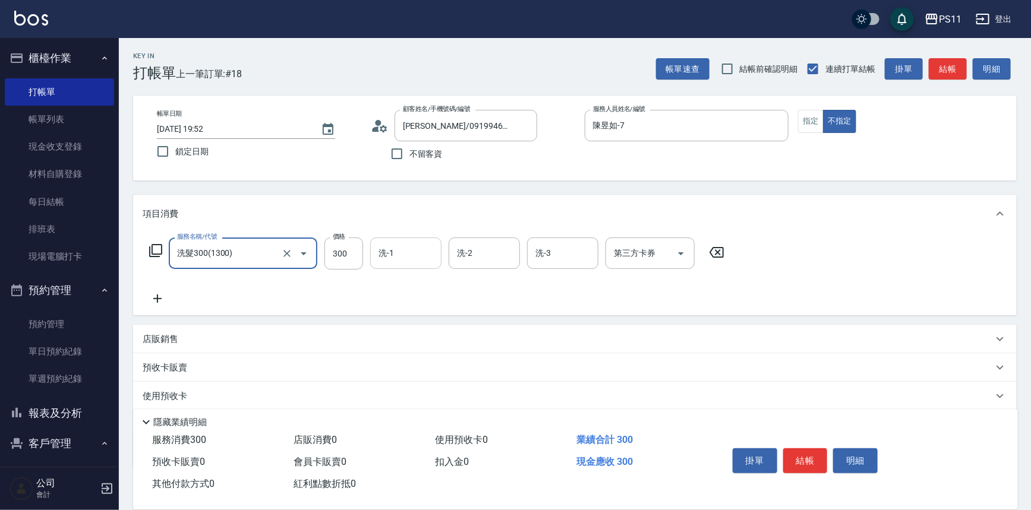
click at [418, 247] on input "洗-1" at bounding box center [405, 253] width 61 height 21
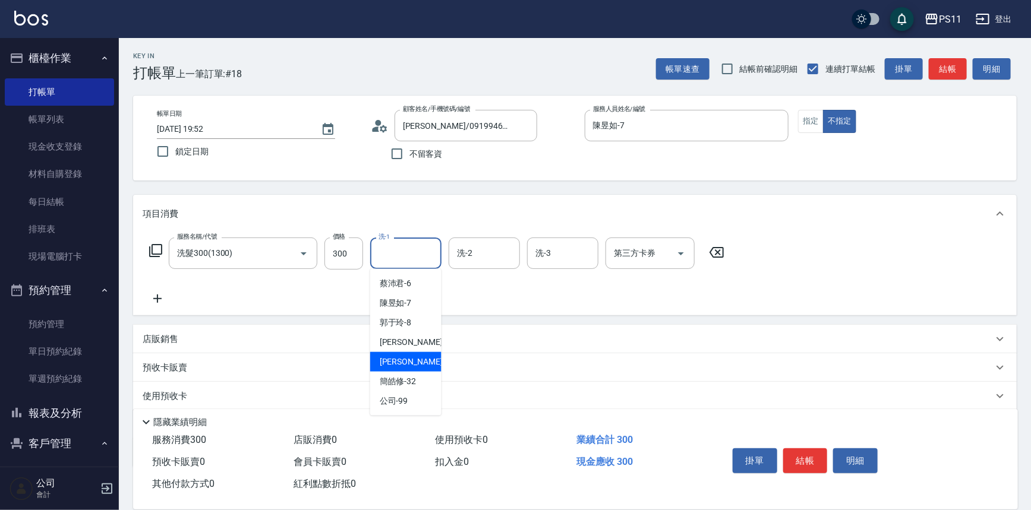
click at [410, 357] on span "[PERSON_NAME]-31" at bounding box center [417, 362] width 75 height 12
type input "[PERSON_NAME]-31"
click at [164, 294] on icon at bounding box center [158, 299] width 30 height 14
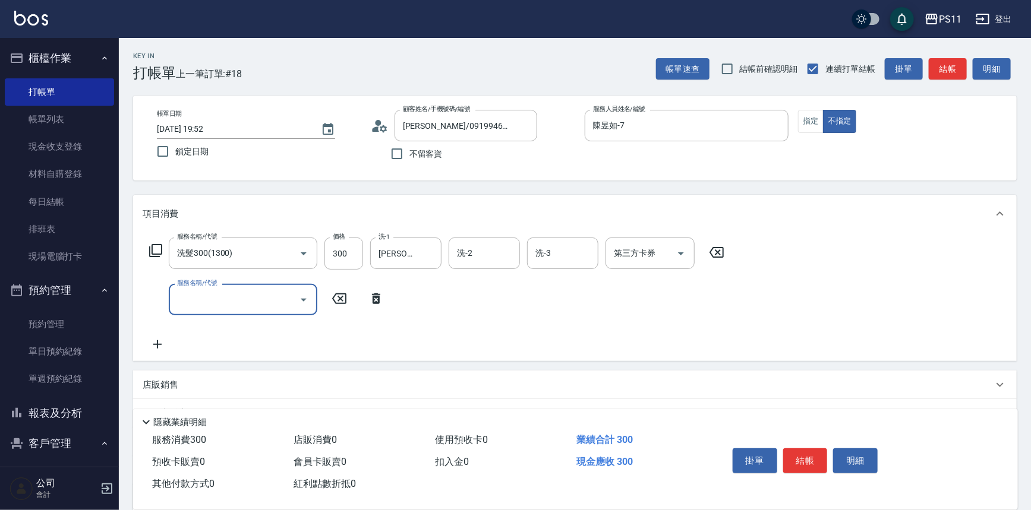
click at [305, 299] on icon "Open" at bounding box center [304, 300] width 6 height 3
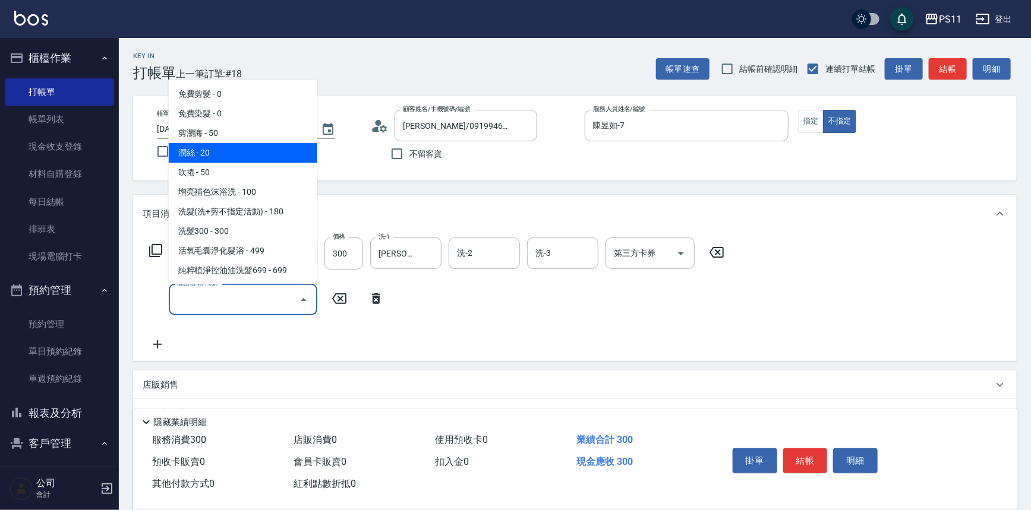
click at [263, 154] on span "潤絲 - 20" at bounding box center [243, 153] width 149 height 20
type input "潤絲(820)"
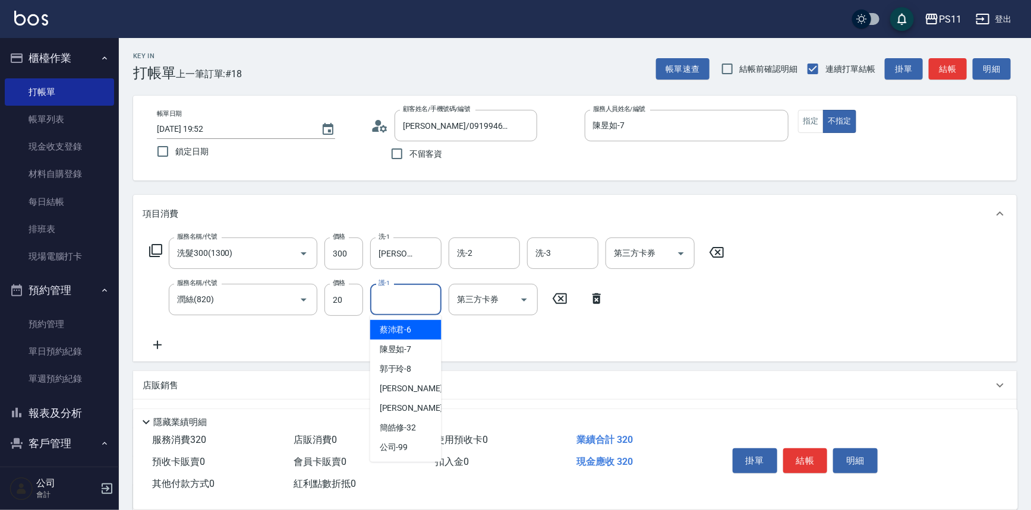
click at [396, 300] on input "護-1" at bounding box center [405, 299] width 61 height 21
click at [421, 409] on div "[PERSON_NAME]-31" at bounding box center [405, 409] width 71 height 20
type input "[PERSON_NAME]-31"
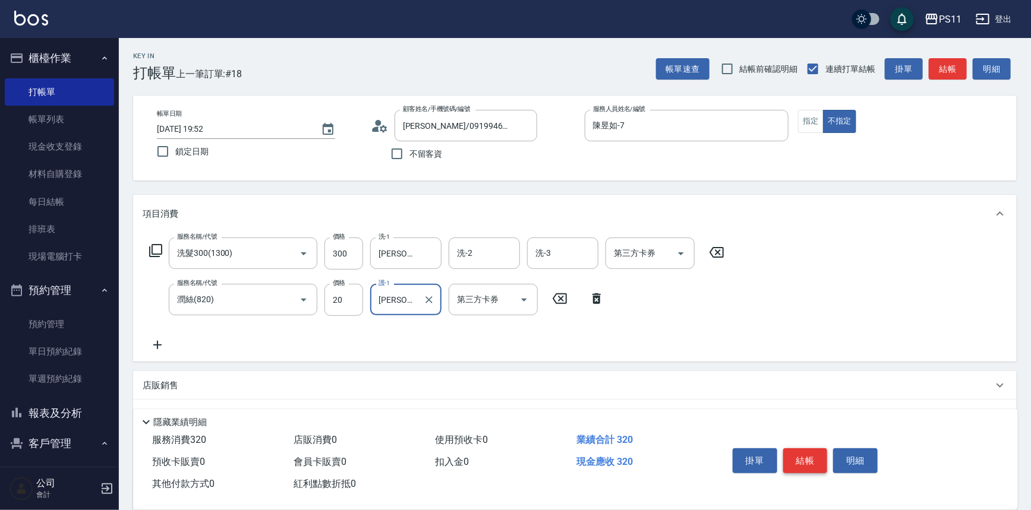
click at [802, 454] on button "結帳" at bounding box center [805, 460] width 45 height 25
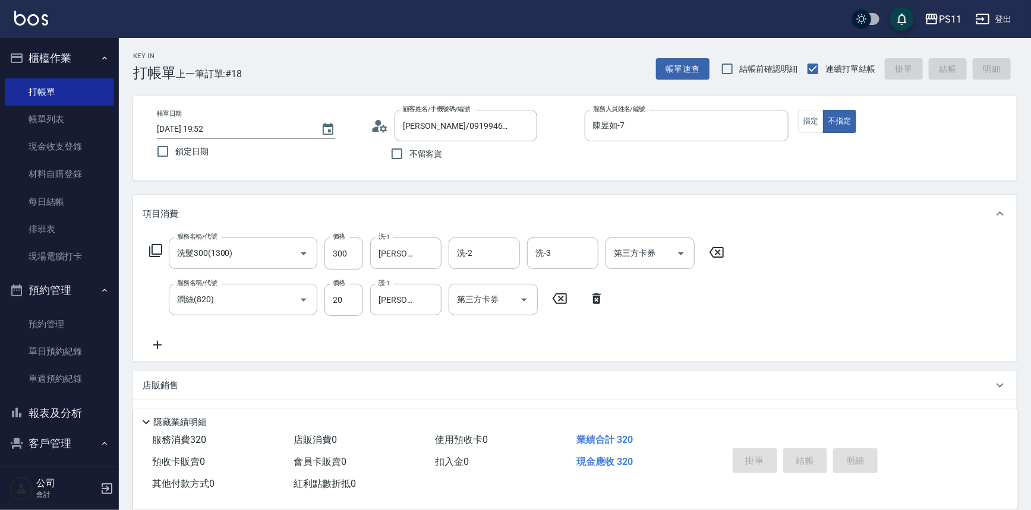
type input "[DATE] 19:53"
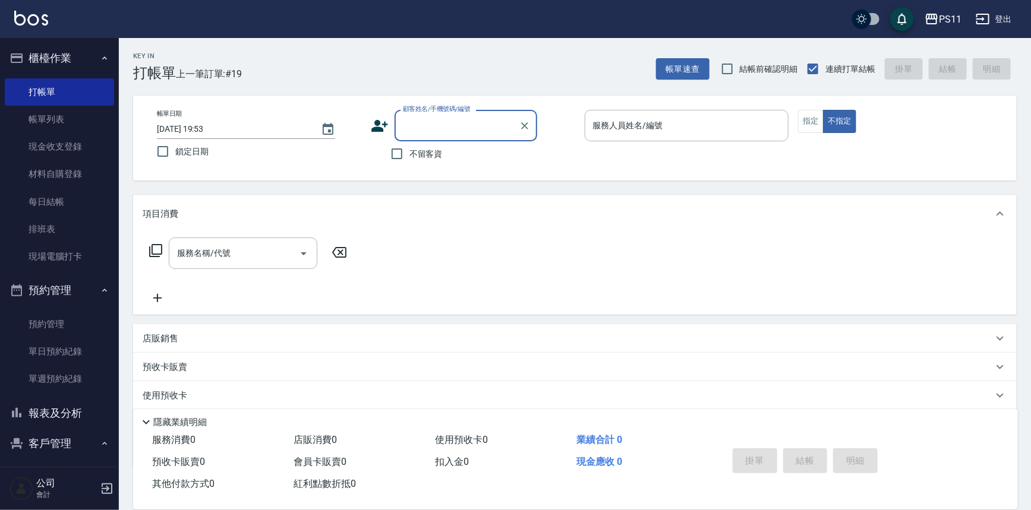
click at [472, 122] on input "顧客姓名/手機號碼/編號" at bounding box center [457, 125] width 114 height 21
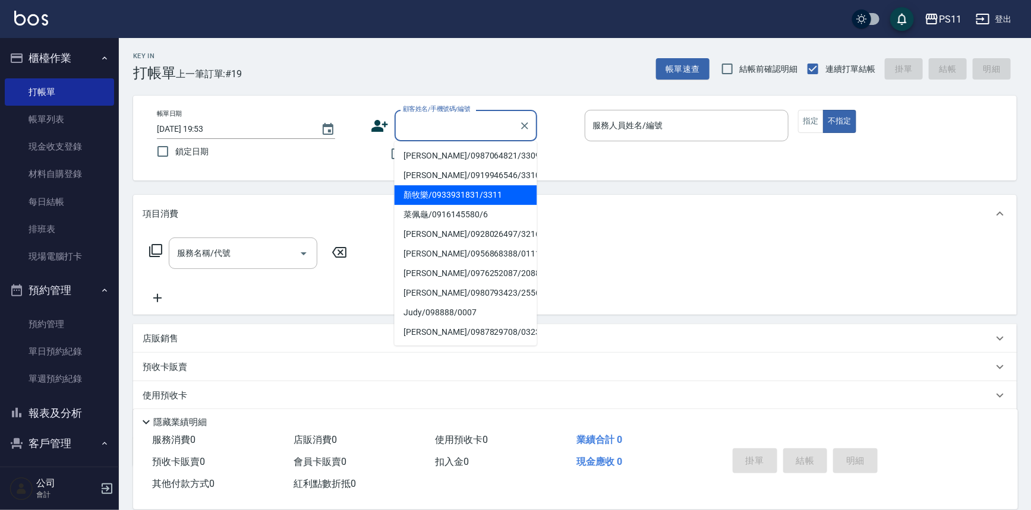
click at [487, 191] on li "顏牧樂/0933931831/3311" at bounding box center [465, 195] width 143 height 20
type input "顏牧樂/0933931831/3311"
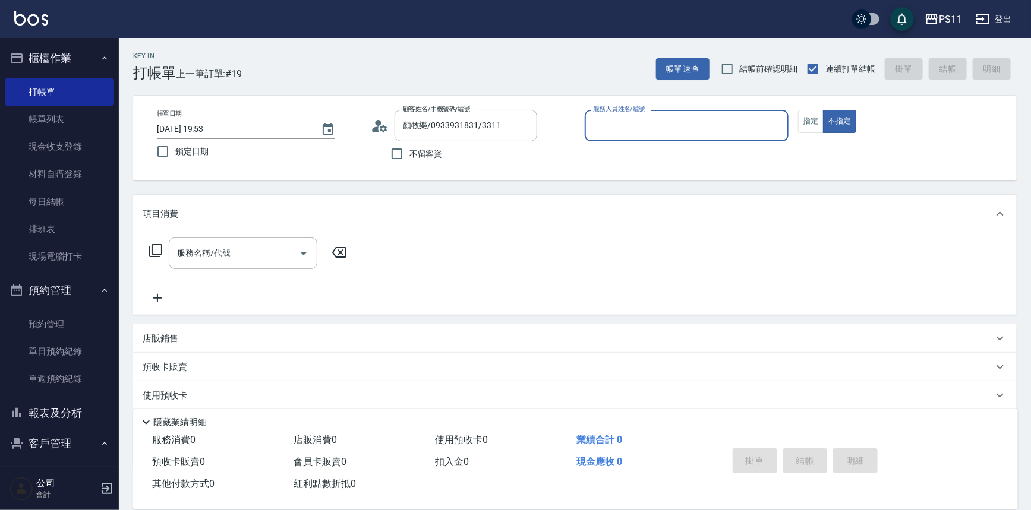
click at [605, 129] on input "服務人員姓名/編號" at bounding box center [687, 125] width 194 height 21
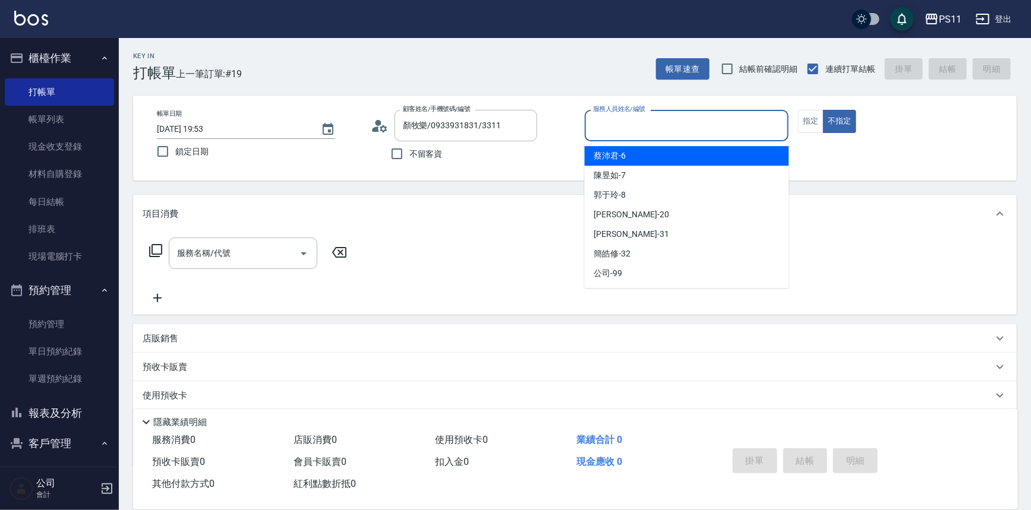
click at [628, 159] on div "[PERSON_NAME]6" at bounding box center [687, 156] width 204 height 20
type input "[PERSON_NAME]6"
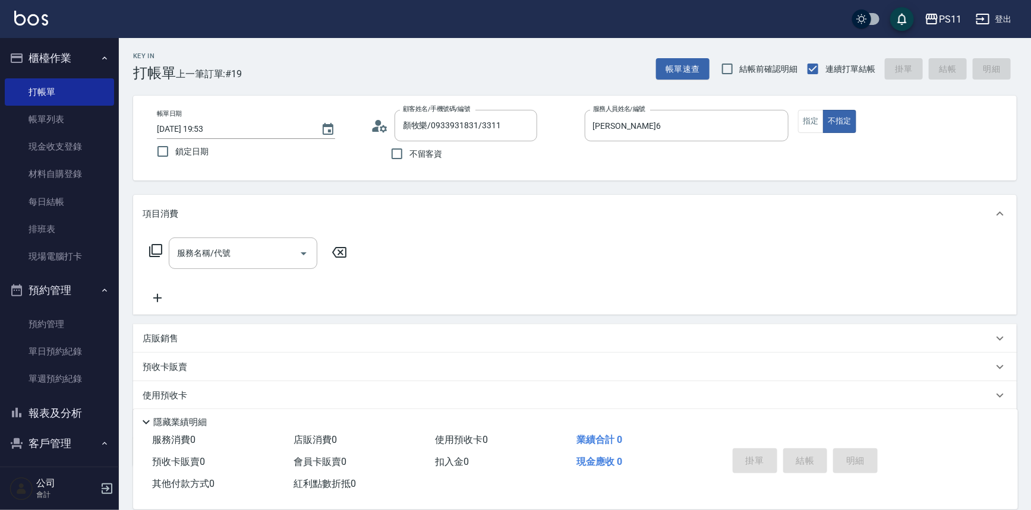
click at [160, 252] on icon at bounding box center [156, 251] width 14 height 14
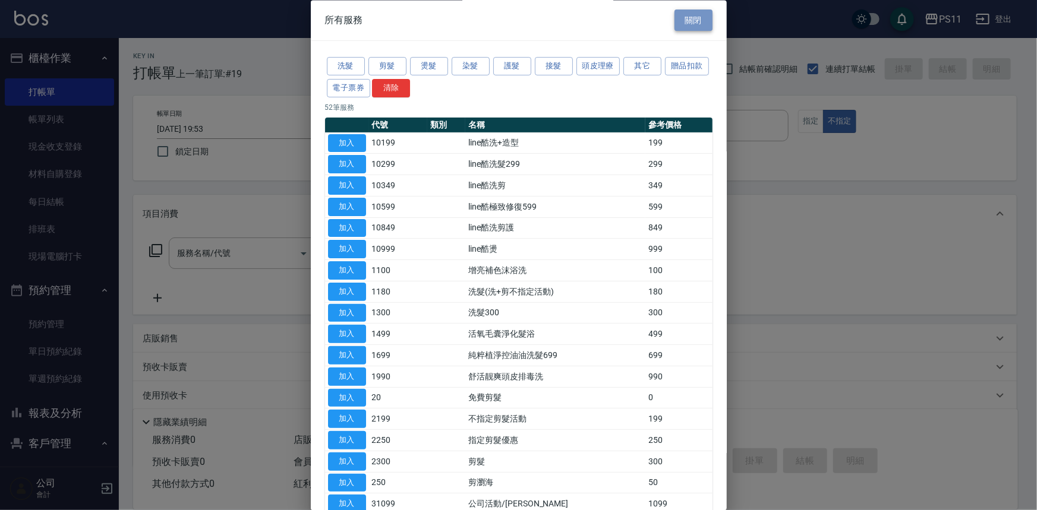
click at [690, 21] on button "關閉" at bounding box center [693, 21] width 38 height 22
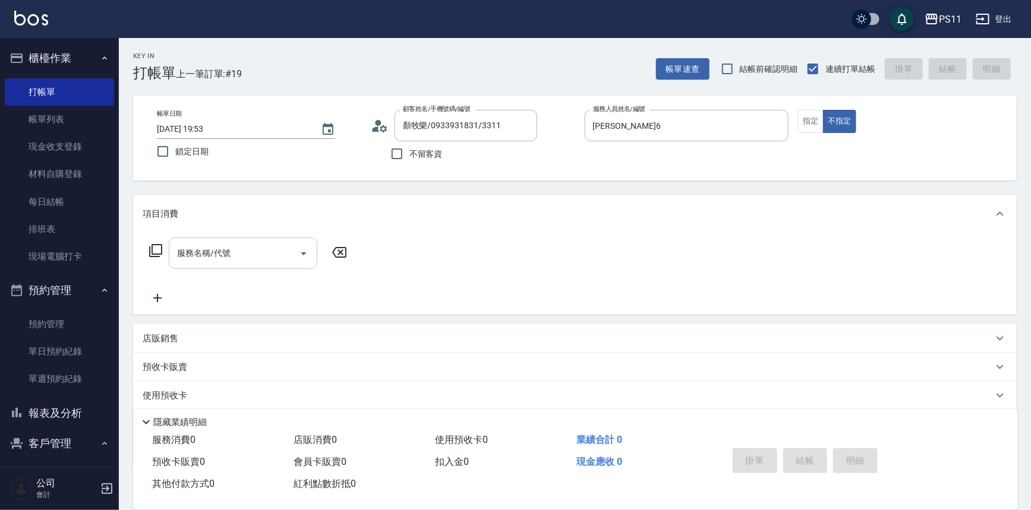
click at [303, 251] on icon "Open" at bounding box center [303, 254] width 14 height 14
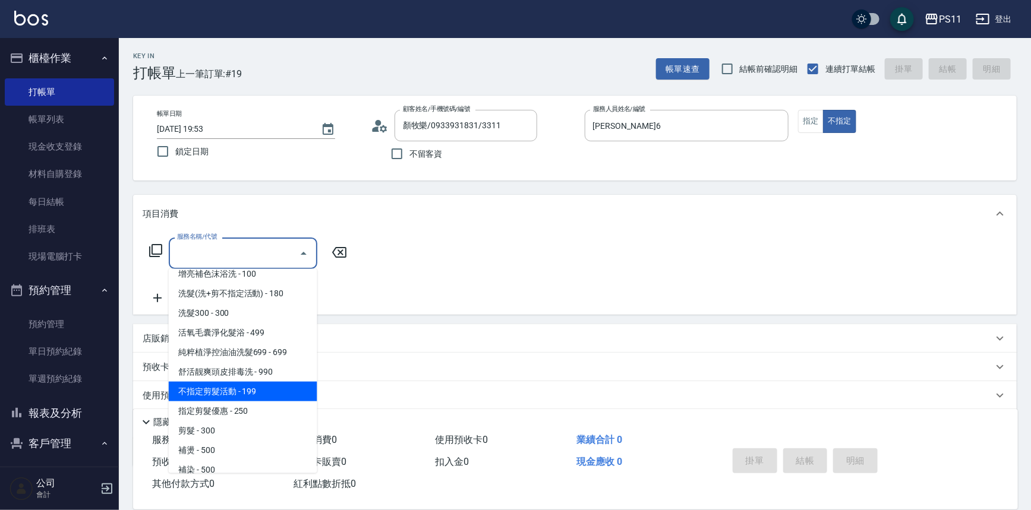
click at [257, 387] on span "不指定剪髮活動 - 199" at bounding box center [243, 392] width 149 height 20
type input "不指定剪髮活動(2199)"
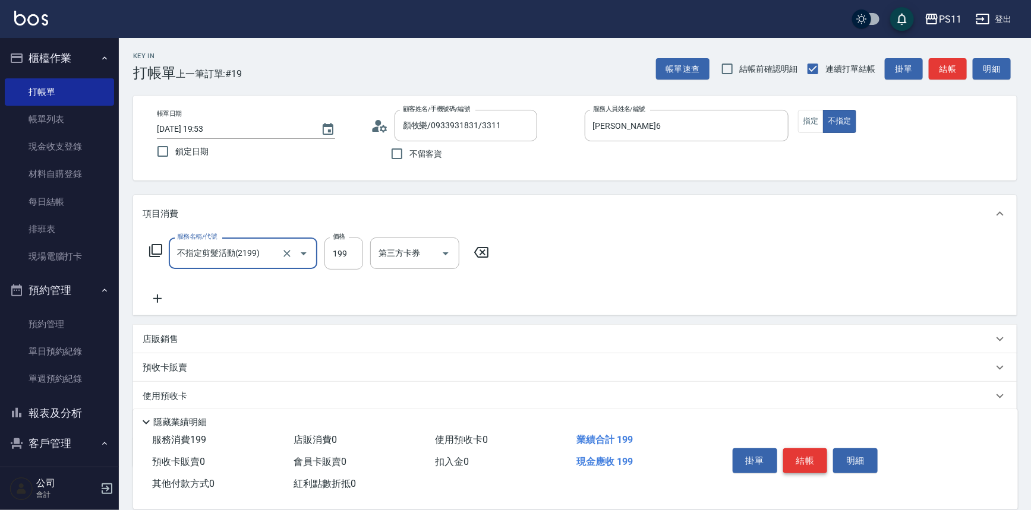
click at [800, 448] on button "結帳" at bounding box center [805, 460] width 45 height 25
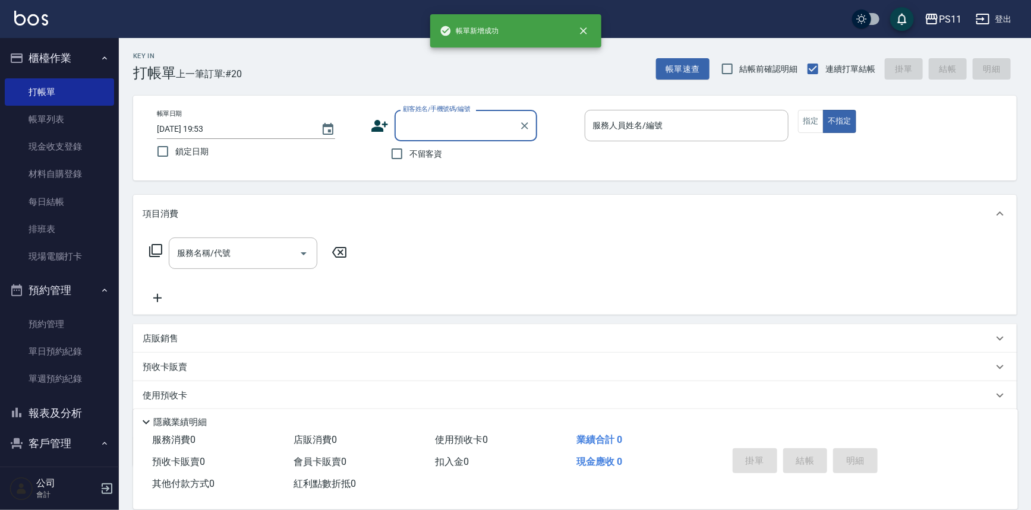
click at [83, 415] on button "報表及分析" at bounding box center [59, 413] width 109 height 31
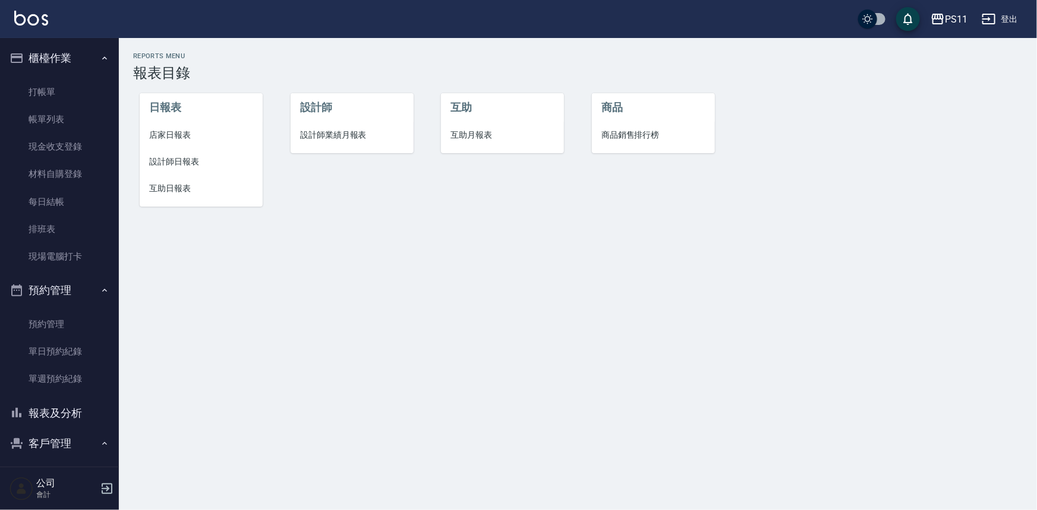
click at [175, 190] on span "互助日報表" at bounding box center [201, 188] width 104 height 12
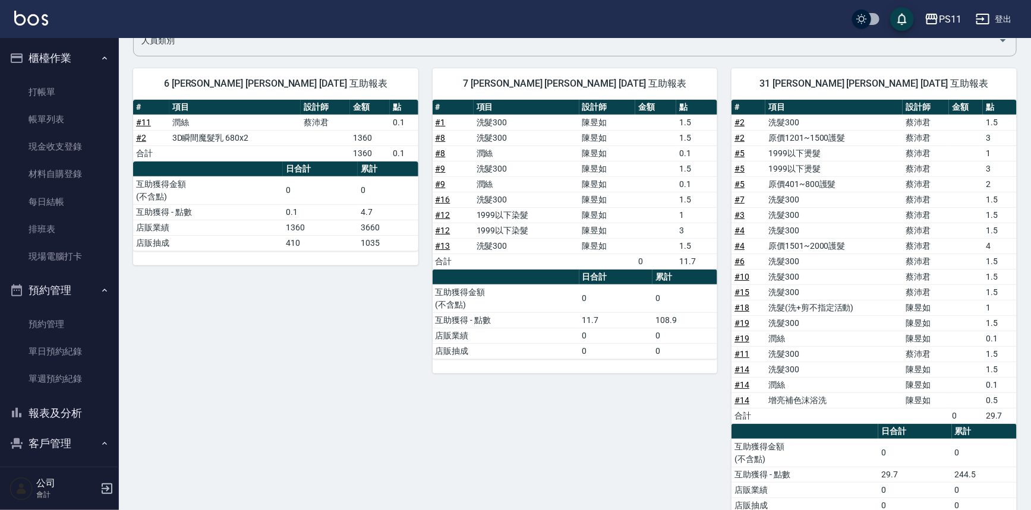
scroll to position [108, 0]
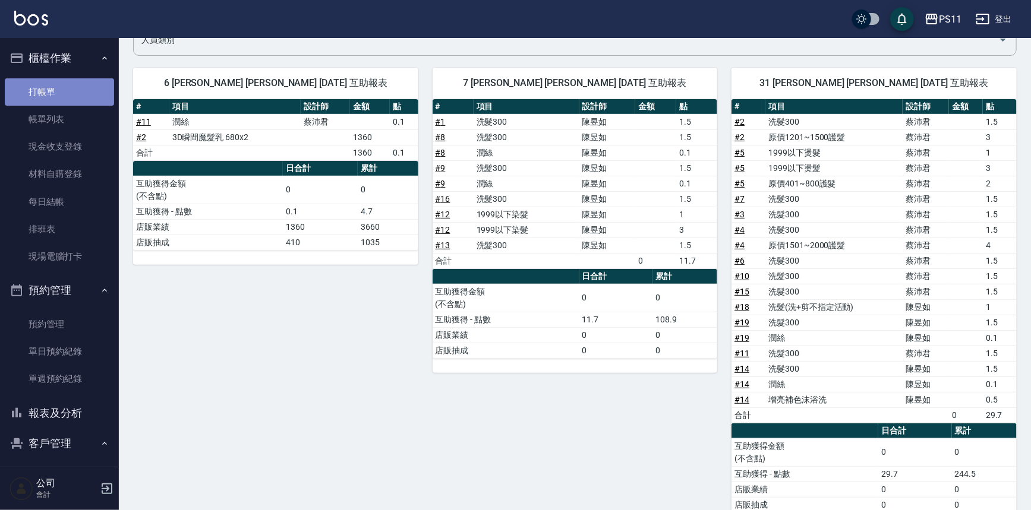
click at [65, 95] on link "打帳單" at bounding box center [59, 91] width 109 height 27
